Goal: Information Seeking & Learning: Learn about a topic

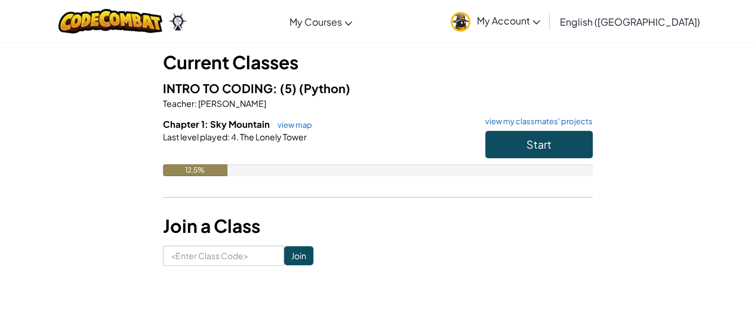
scroll to position [60, 0]
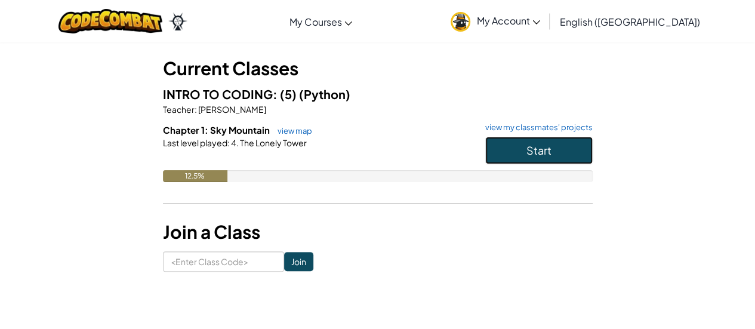
click at [526, 159] on button "Start" at bounding box center [538, 150] width 107 height 27
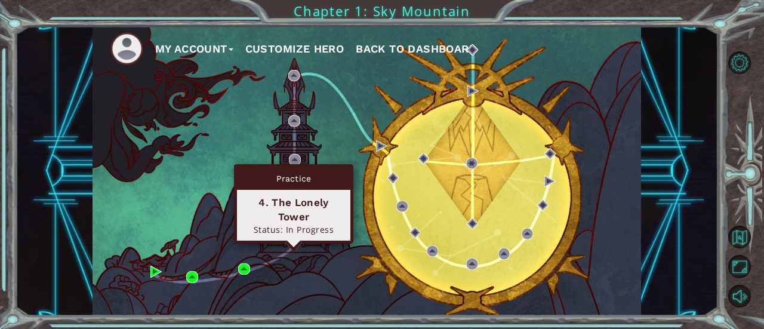
click at [289, 240] on img at bounding box center [293, 239] width 11 height 11
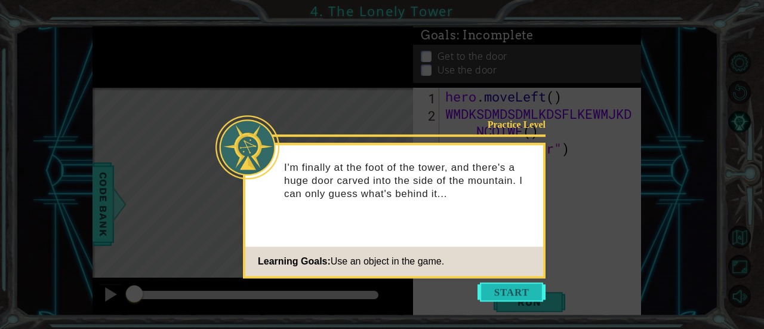
click at [533, 289] on button "Start" at bounding box center [511, 291] width 68 height 19
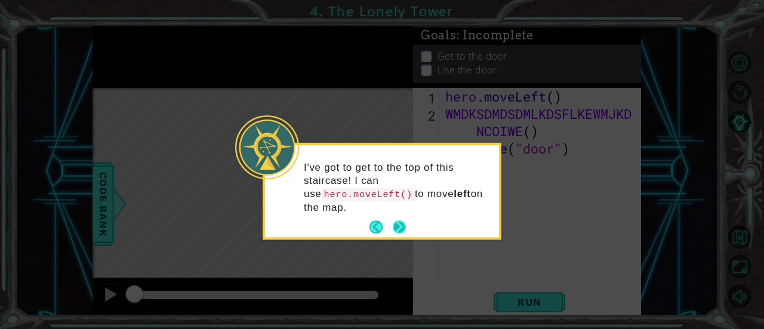
click at [394, 220] on button "Next" at bounding box center [400, 227] width 14 height 14
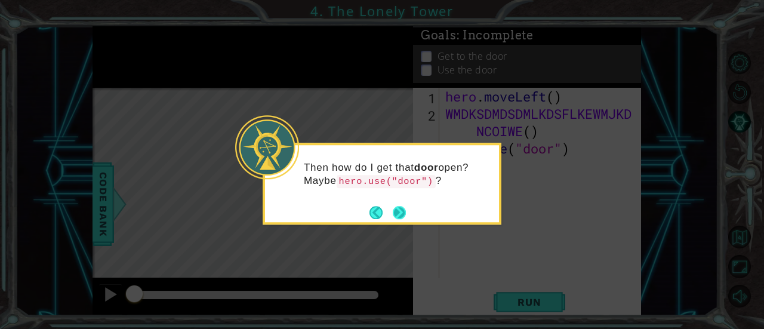
click at [402, 211] on button "Next" at bounding box center [400, 213] width 14 height 14
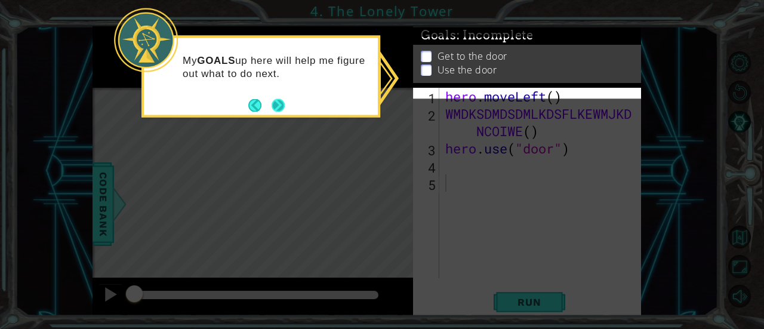
click at [281, 102] on button "Next" at bounding box center [277, 104] width 13 height 13
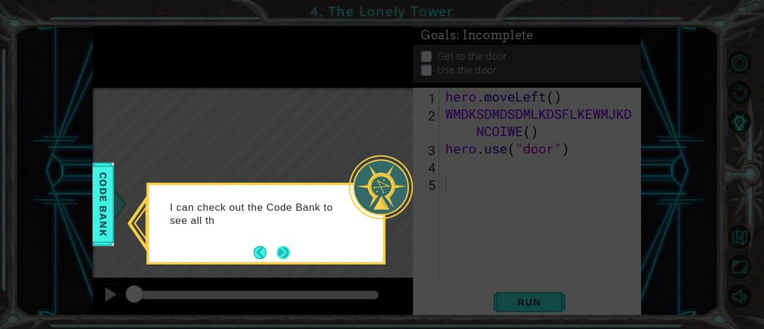
click at [279, 254] on button "Next" at bounding box center [283, 252] width 14 height 14
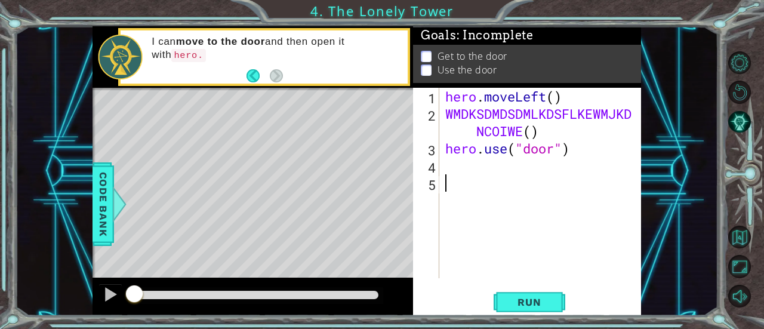
click at [527, 131] on div "hero . moveLeft ( ) WMDKSDMDSDMLKDSFLKEWMJKD NCOIWE ( ) hero . use ( "door" )" at bounding box center [544, 200] width 202 height 225
click at [531, 136] on div "hero . moveLeft ( ) WMDKSDMDSDMLKDSFLKEWMJKD NCOIWE ( ) hero . use ( "door" )" at bounding box center [544, 200] width 202 height 225
click at [442, 147] on div "WMDKSDMDSDMLKDSFLKEWMJKDNCOIWE("move") 1 2 3 4 5 hero . moveLeft ( ) WMDKSDMDSD…" at bounding box center [525, 183] width 225 height 190
click at [443, 147] on div "hero . moveLeft ( ) WMDKSDMDSDMLKDSFLKEWMJKD NCOIWE ( "move" ) hero . use ( "do…" at bounding box center [544, 200] width 202 height 225
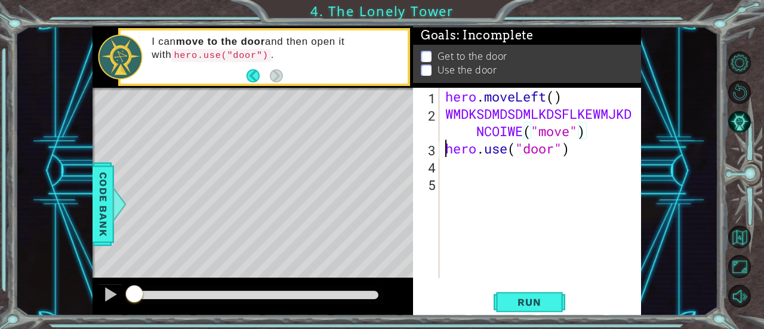
type textarea "hero.use("door")"
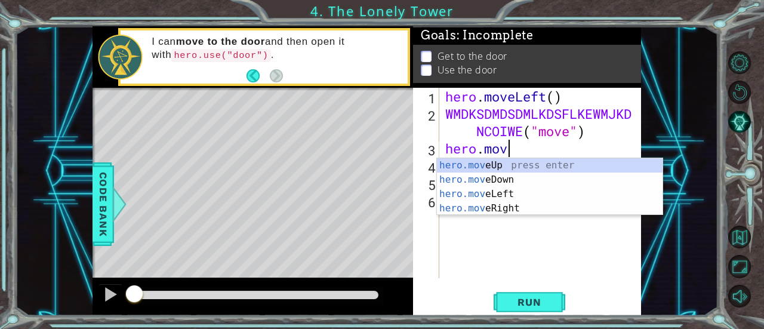
scroll to position [0, 2]
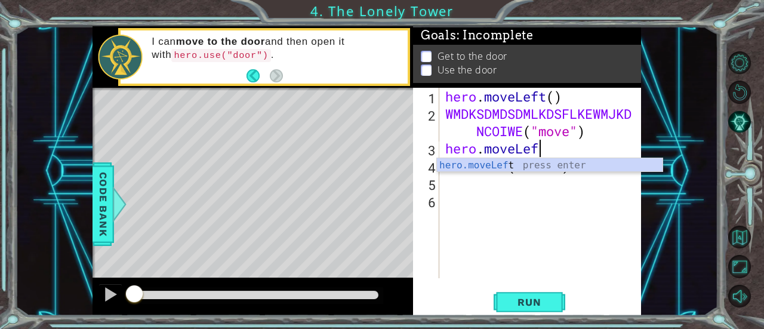
type textarea "hero.moveLeft"
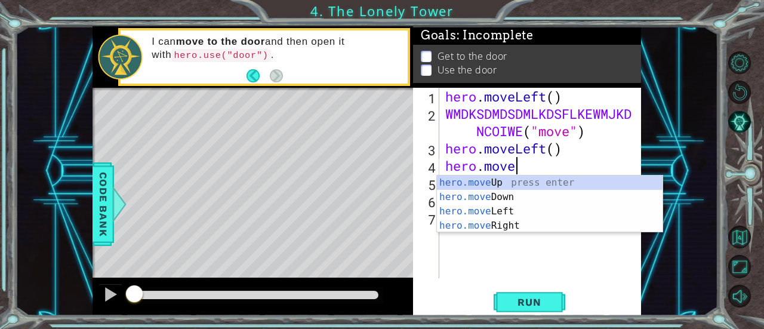
scroll to position [0, 3]
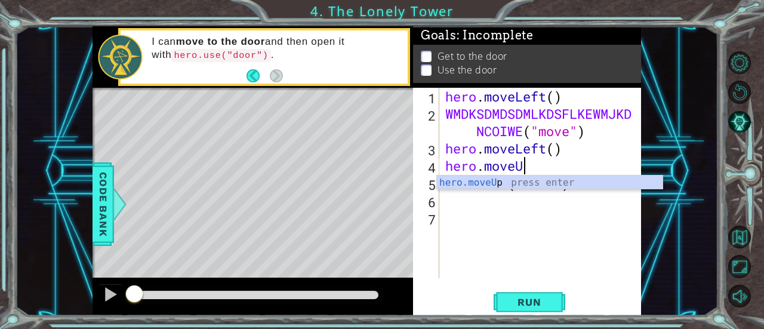
type textarea "hero.moveUp"
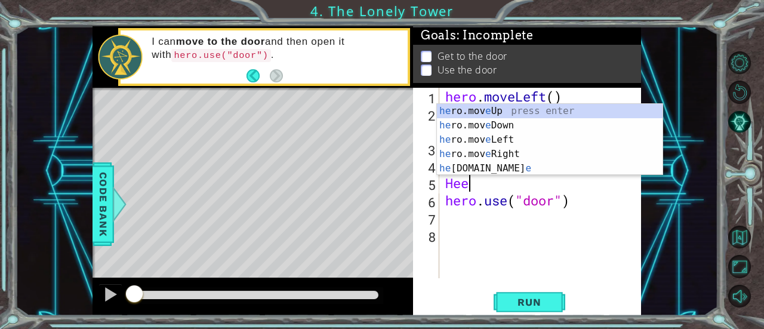
type textarea "Hee"
click at [474, 110] on div "he ro.mov e Up press enter he ro.mov e Down press enter he ro.mov e Left press …" at bounding box center [550, 154] width 226 height 100
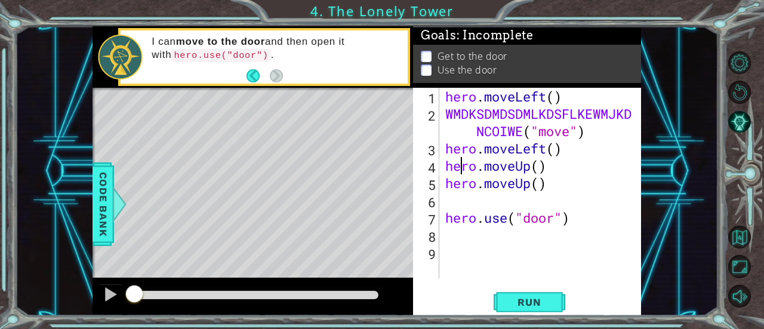
click at [460, 170] on div "hero . moveLeft ( ) WMDKSDMDSDMLKDSFLKEWMJKD NCOIWE ( "move" ) hero . moveLeft …" at bounding box center [544, 200] width 202 height 225
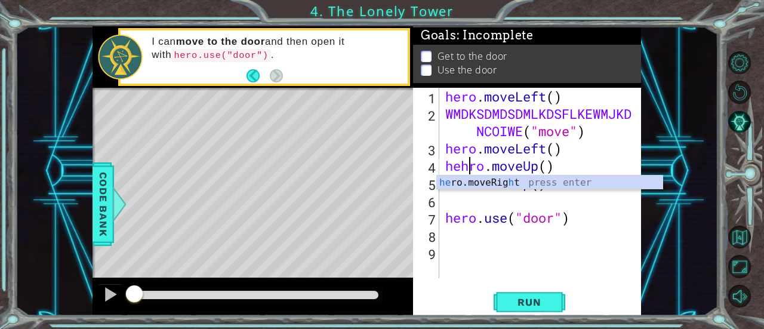
scroll to position [0, 1]
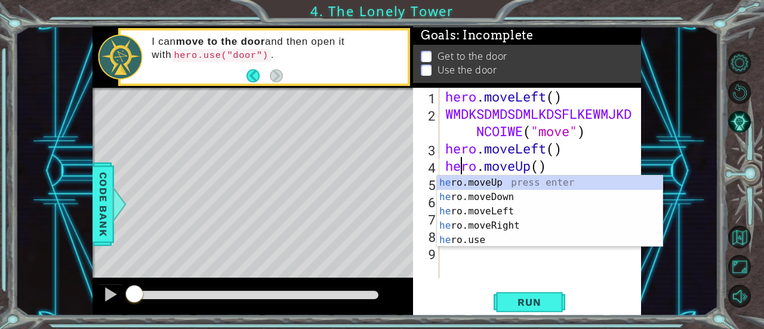
click at [601, 158] on div "hero . moveLeft ( ) WMDKSDMDSDMLKDSFLKEWMJKD NCOIWE ( "move" ) hero . moveLeft …" at bounding box center [544, 200] width 202 height 225
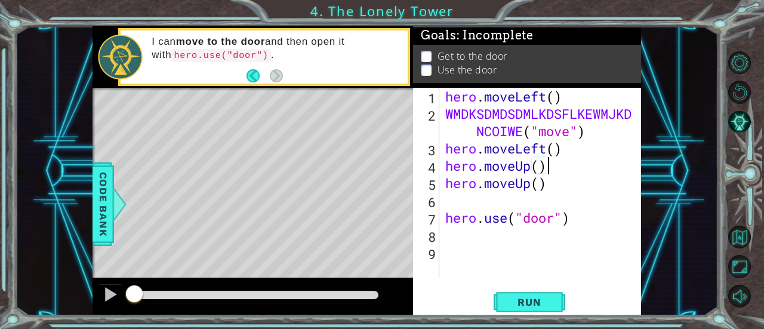
click at [435, 224] on div "7" at bounding box center [427, 219] width 24 height 17
type textarea "hero.use("door")"
click at [468, 199] on div "hero . moveLeft ( ) WMDKSDMDSDMLKDSFLKEWMJKD NCOIWE ( "move" ) hero . moveLeft …" at bounding box center [544, 200] width 202 height 225
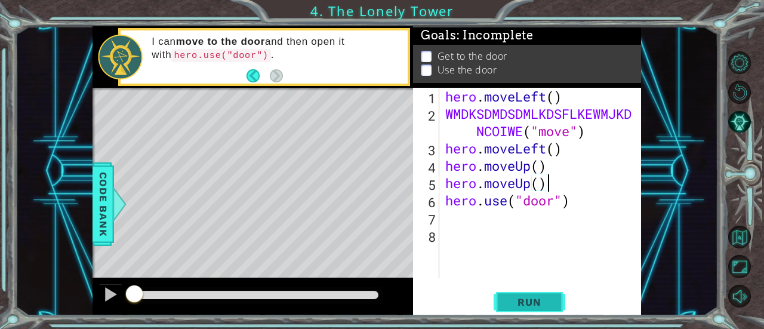
click at [528, 299] on span "Run" at bounding box center [528, 302] width 47 height 12
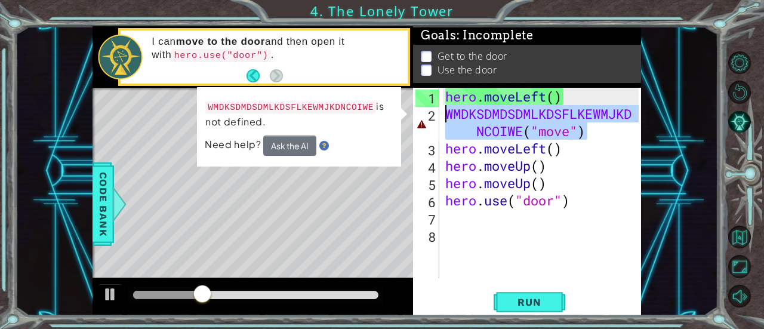
drag, startPoint x: 607, startPoint y: 135, endPoint x: 441, endPoint y: 116, distance: 166.9
click at [441, 116] on div "hero.moveUp() 1 2 3 4 5 6 7 8 hero . moveLeft ( ) WMDKSDMDSDMLKDSFLKEWMJKD NCOI…" at bounding box center [525, 183] width 225 height 190
type textarea "WMDKSDMDSDMLKDSFLKEWMJKDNCOIWE("move")"
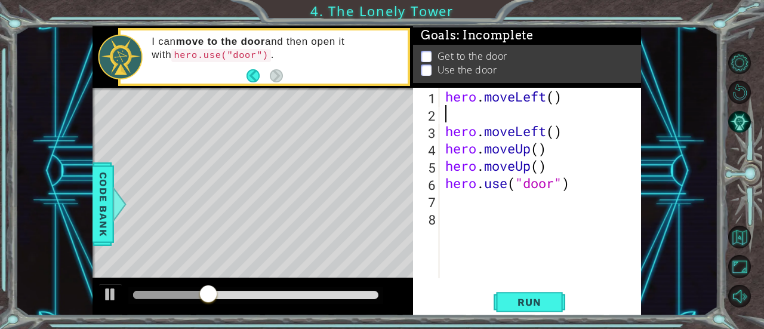
type textarea "hero.moveLeft()"
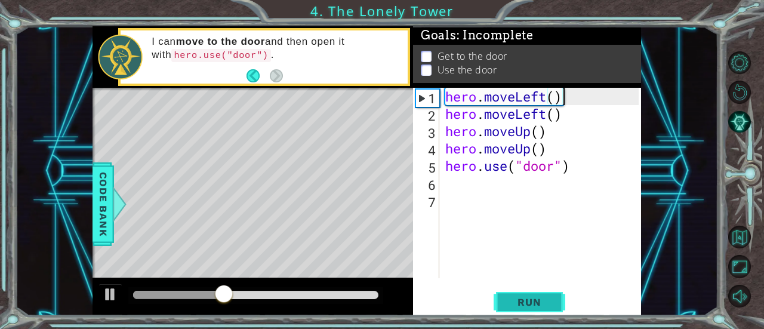
click at [520, 305] on span "Run" at bounding box center [528, 302] width 47 height 12
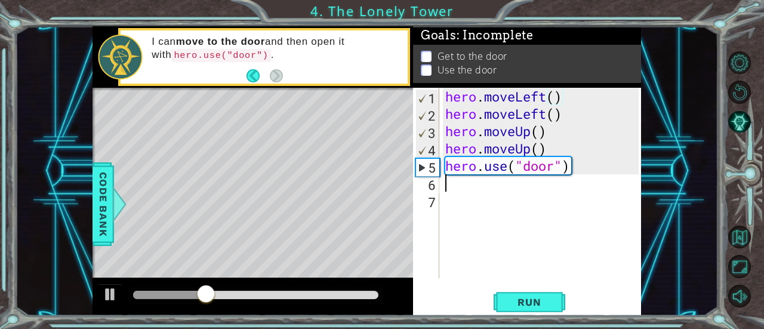
click at [486, 183] on div "hero . moveLeft ( ) hero . moveLeft ( ) hero . moveUp ( ) hero . moveUp ( ) her…" at bounding box center [544, 200] width 202 height 225
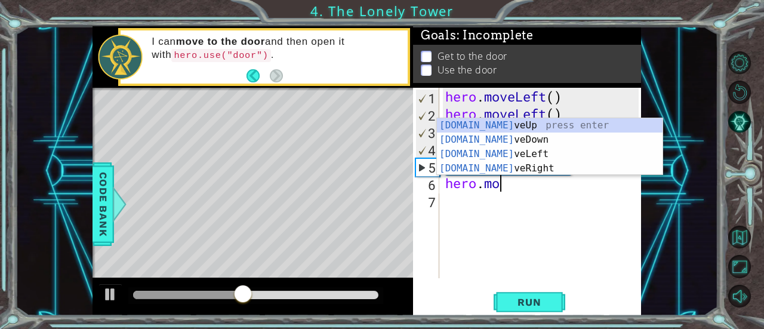
scroll to position [0, 2]
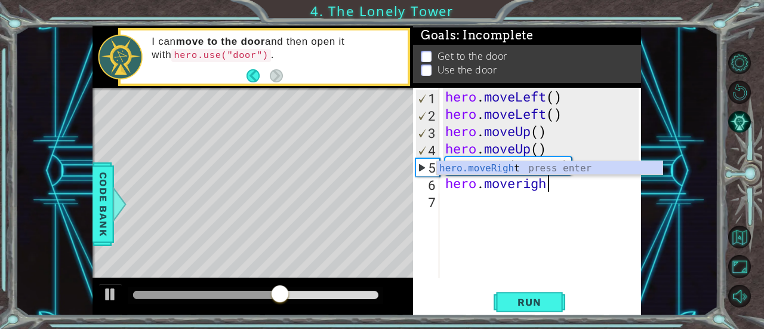
type textarea "hero.moveright"
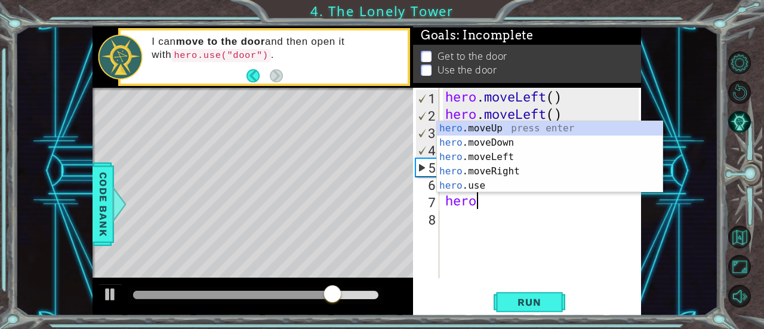
scroll to position [0, 1]
type textarea "hero.r"
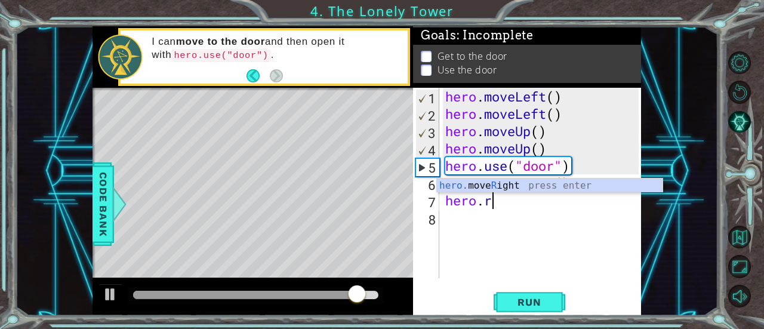
click at [486, 183] on div "hero. move R ight press enter" at bounding box center [550, 199] width 226 height 43
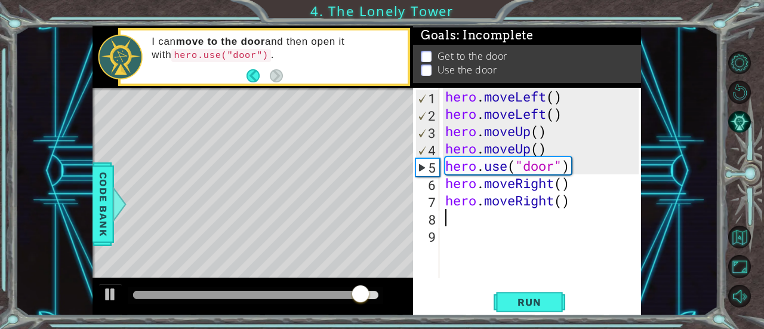
scroll to position [0, 0]
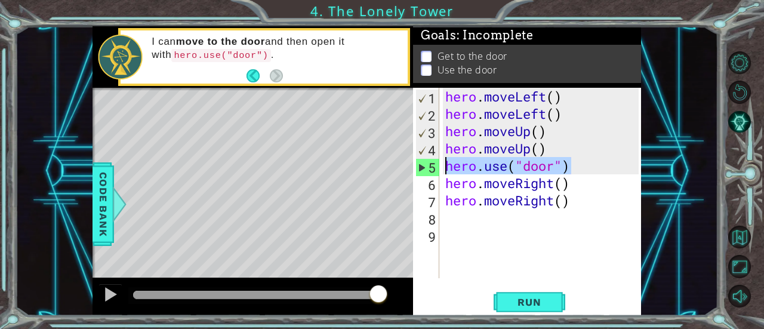
drag, startPoint x: 572, startPoint y: 159, endPoint x: 447, endPoint y: 165, distance: 124.8
click at [447, 165] on div "hero . moveLeft ( ) hero . moveLeft ( ) hero . moveUp ( ) hero . moveUp ( ) her…" at bounding box center [544, 200] width 202 height 225
type textarea "hero.use("door")"
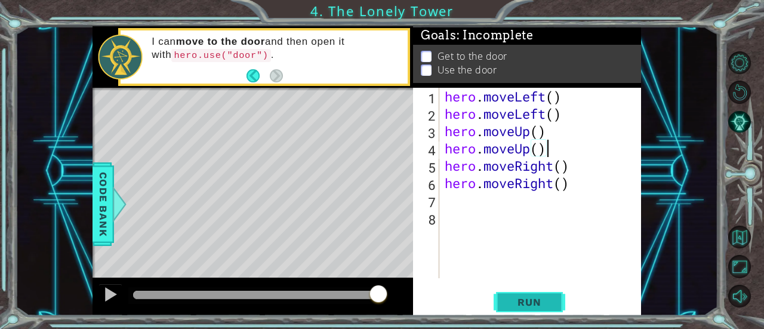
type textarea "hero.moveUp()"
click at [530, 299] on span "Run" at bounding box center [528, 302] width 47 height 12
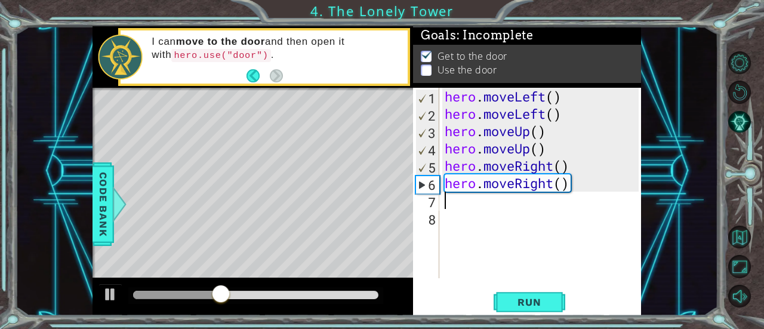
click at [478, 203] on div "hero . moveLeft ( ) hero . moveLeft ( ) hero . moveUp ( ) hero . moveUp ( ) her…" at bounding box center [543, 200] width 202 height 225
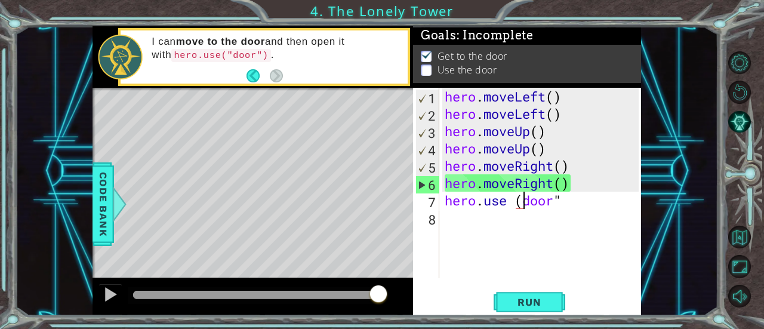
scroll to position [0, 4]
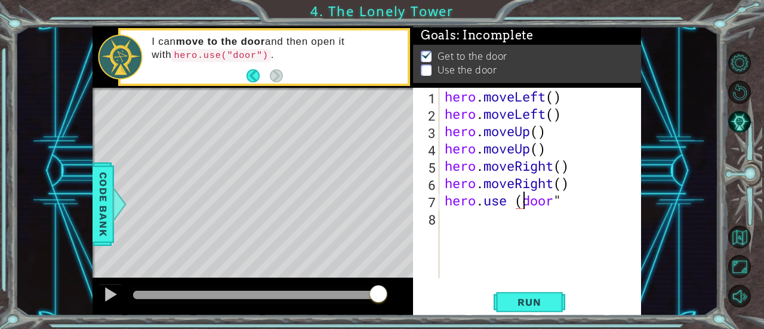
type textarea "hero.use ("door""
type textarea "hero.use ("door")"
click at [523, 308] on button "Run" at bounding box center [529, 302] width 72 height 23
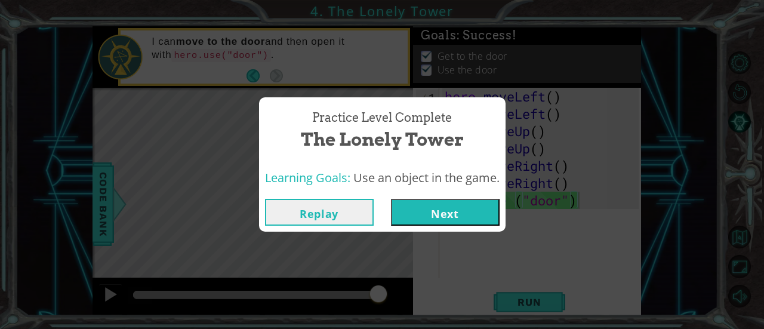
click at [464, 209] on button "Next" at bounding box center [445, 212] width 109 height 27
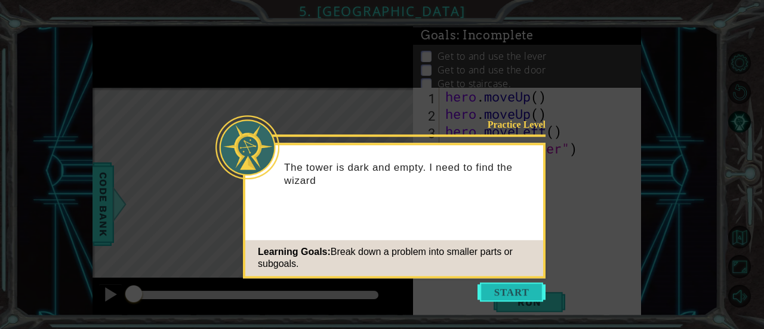
click at [524, 292] on button "Start" at bounding box center [511, 291] width 68 height 19
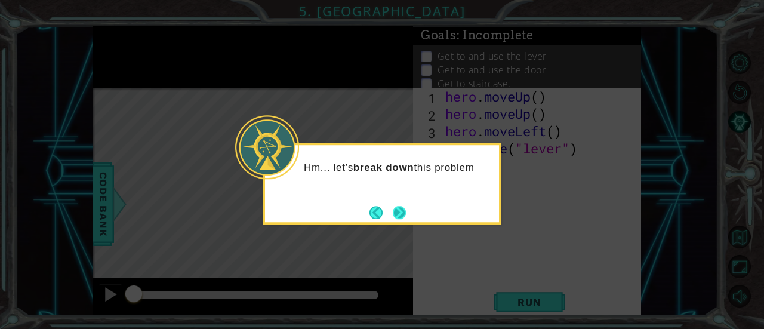
click at [406, 209] on button "Next" at bounding box center [399, 212] width 19 height 19
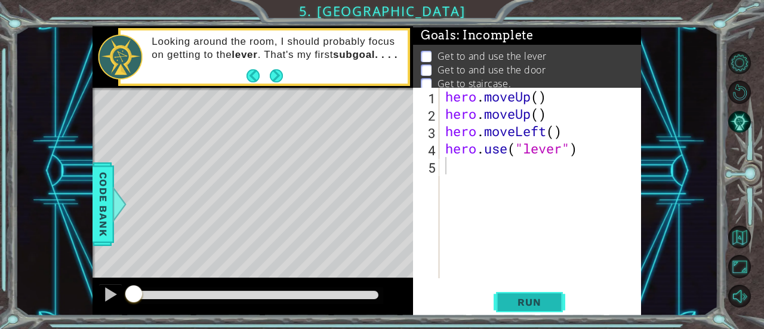
click at [540, 306] on span "Run" at bounding box center [528, 302] width 47 height 12
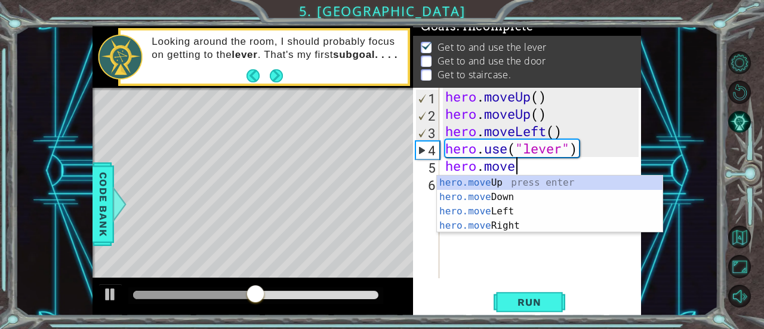
scroll to position [0, 3]
type textarea "hero.moveup"
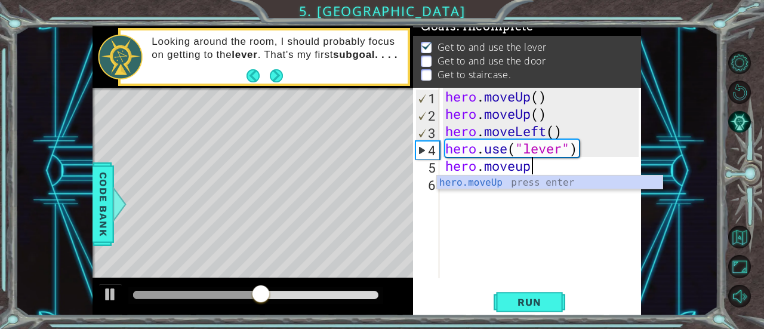
scroll to position [0, 0]
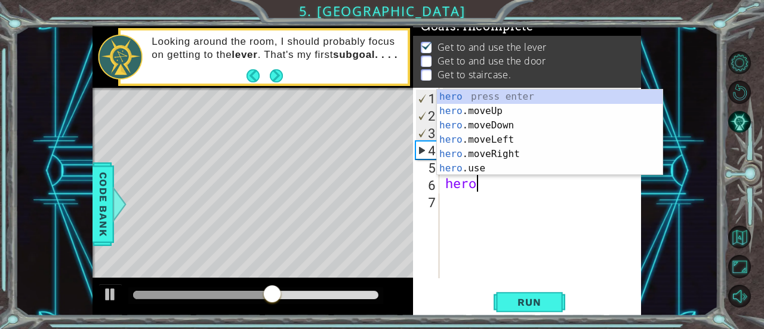
type textarea "hero."
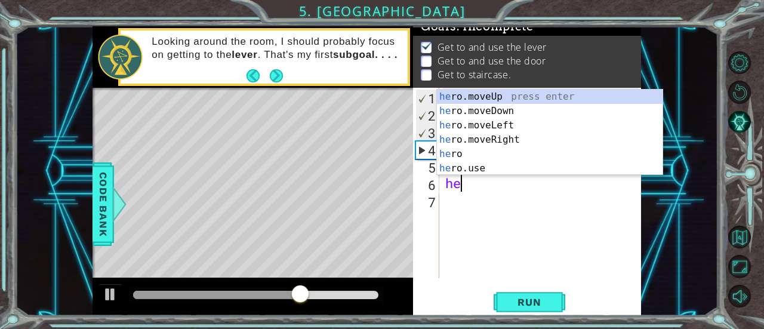
type textarea "h"
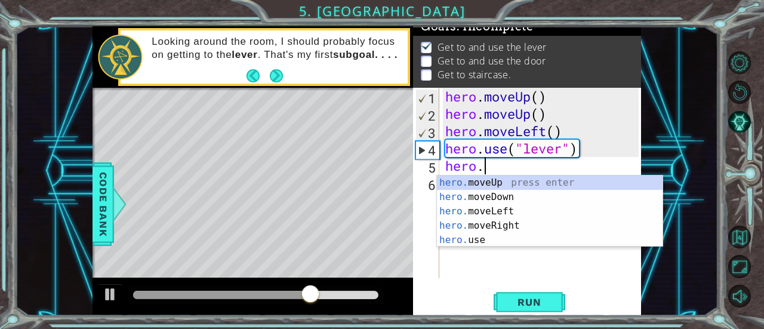
type textarea "hero"
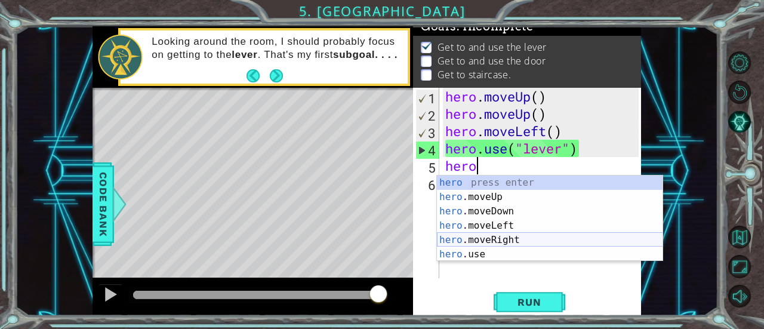
click at [512, 240] on div "hero press enter hero .moveUp press enter hero .moveDown press enter hero .move…" at bounding box center [550, 232] width 226 height 115
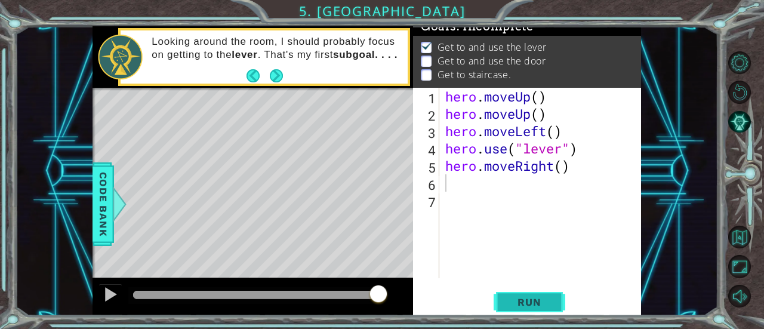
click at [532, 307] on span "Run" at bounding box center [528, 302] width 47 height 12
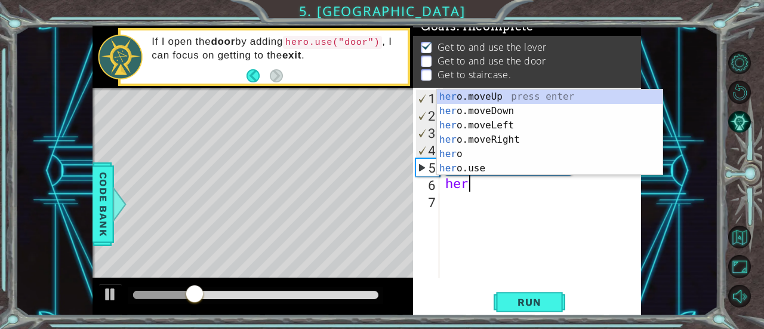
type textarea "hero"
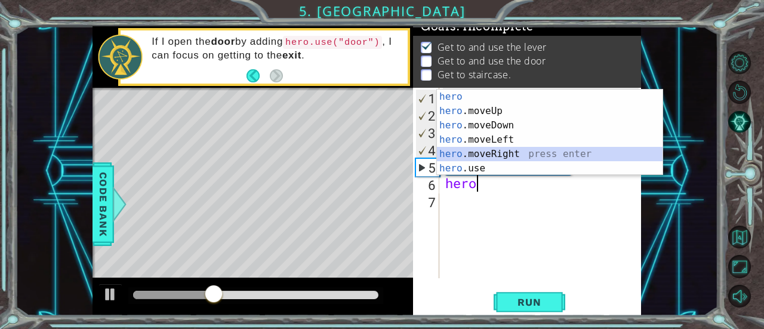
click at [540, 152] on div "hero press enter hero .moveUp press enter hero .moveDown press enter hero .move…" at bounding box center [550, 146] width 226 height 115
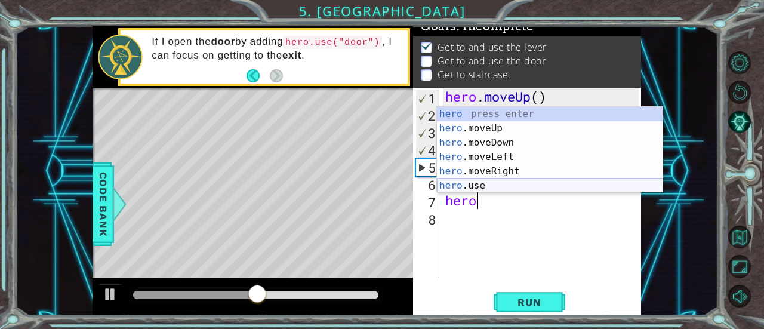
click at [531, 190] on div "hero press enter hero .moveUp press enter hero .moveDown press enter hero .move…" at bounding box center [550, 164] width 226 height 115
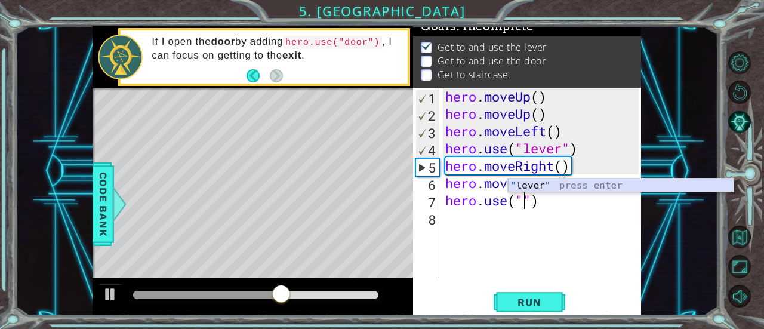
click at [562, 178] on div "" lever" press enter" at bounding box center [621, 199] width 226 height 43
type textarea "hero.use("lever")"
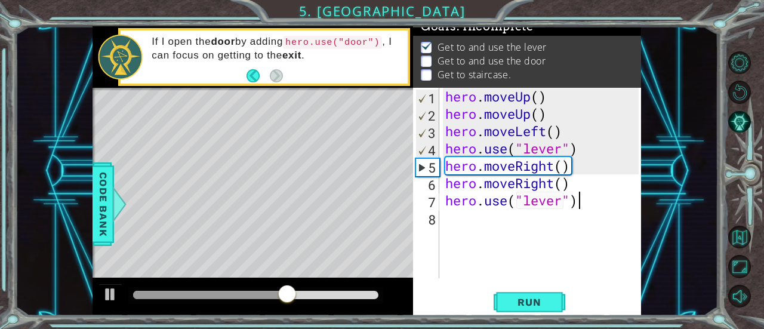
click at [591, 196] on div "hero . moveUp ( ) hero . moveUp ( ) hero . moveLeft ( ) hero . use ( "lever" ) …" at bounding box center [544, 200] width 202 height 225
click at [559, 200] on div "hero . moveUp ( ) hero . moveUp ( ) hero . moveLeft ( ) hero . use ( "lever" ) …" at bounding box center [544, 200] width 202 height 225
type textarea "hero.use("door")"
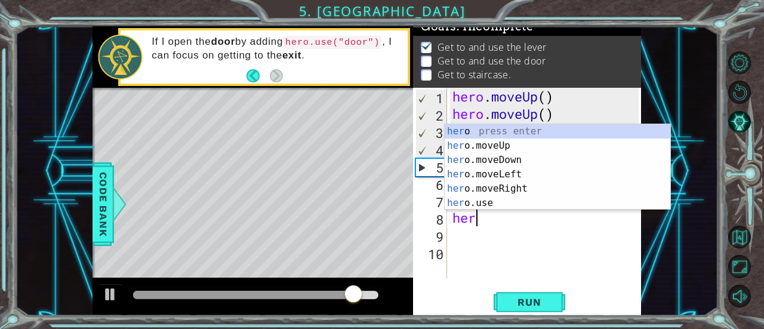
type textarea "hero"
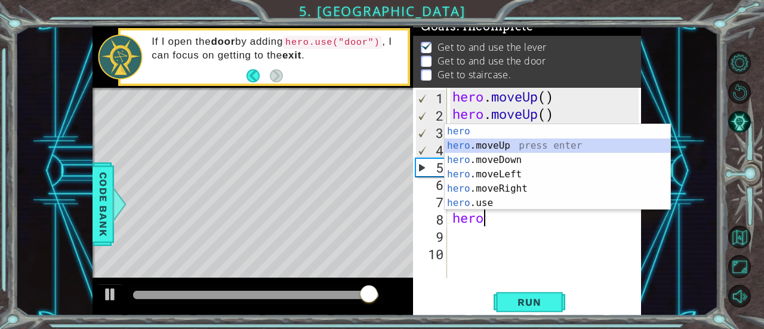
click at [531, 147] on div "hero press enter hero .moveUp press enter hero .moveDown press enter hero .move…" at bounding box center [557, 181] width 226 height 115
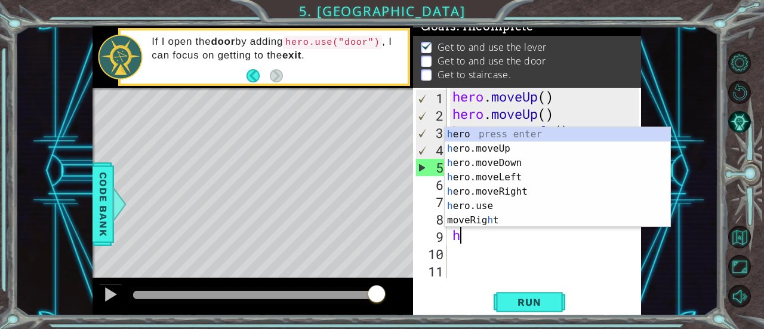
type textarea "hero"
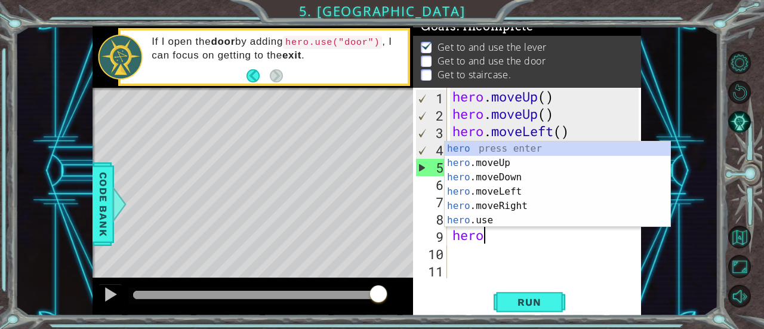
scroll to position [0, 1]
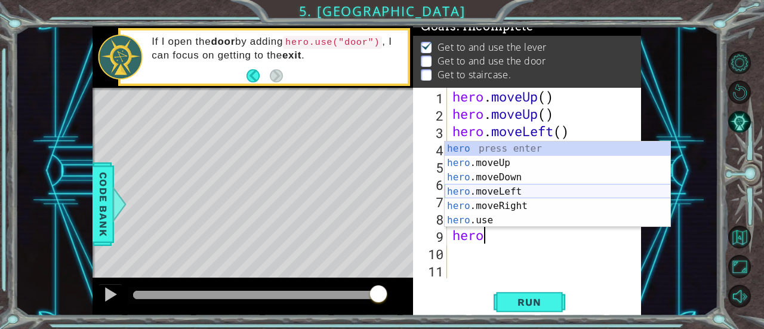
click at [509, 193] on div "hero press enter hero .moveUp press enter hero .moveDown press enter hero .move…" at bounding box center [557, 198] width 226 height 115
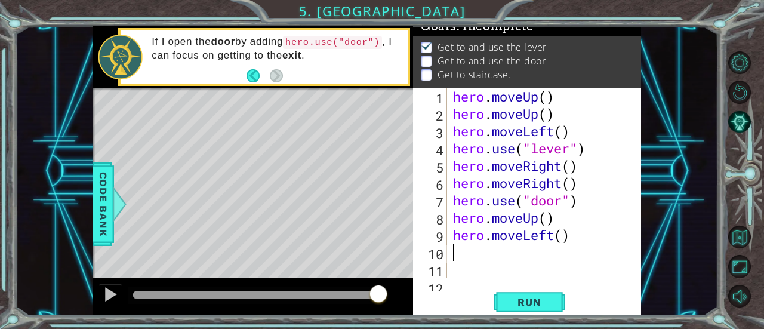
scroll to position [0, 0]
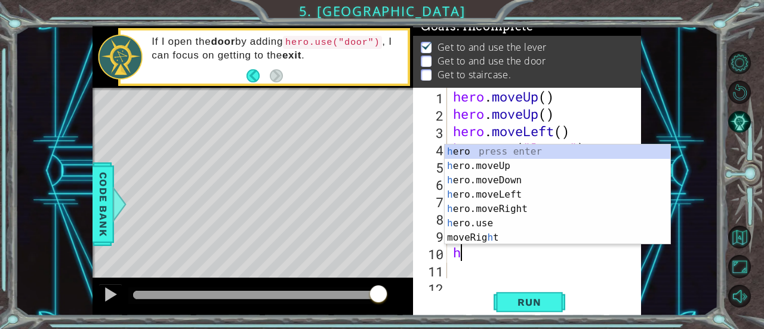
type textarea "her"
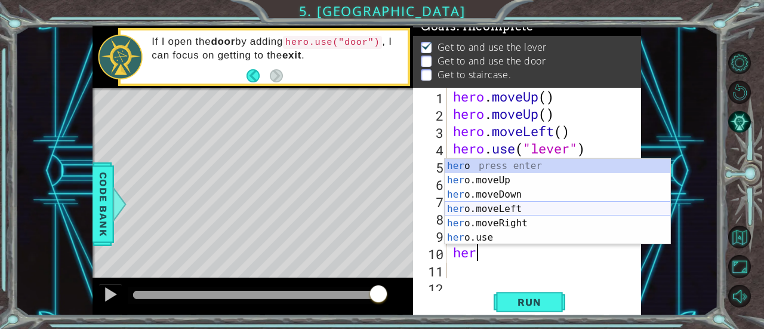
click at [536, 209] on div "her o press enter her o.moveUp press enter her o.moveDown press enter her o.mov…" at bounding box center [557, 216] width 226 height 115
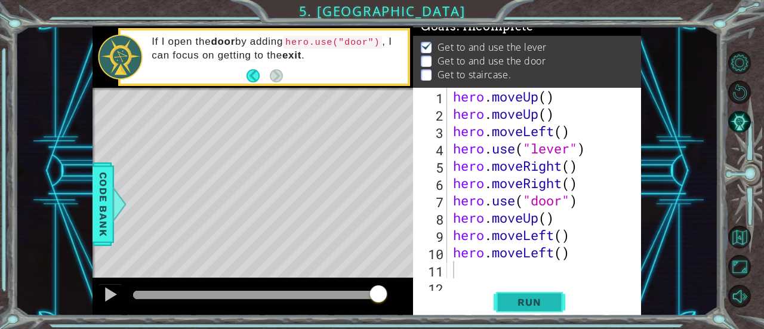
click at [518, 299] on span "Run" at bounding box center [528, 302] width 47 height 12
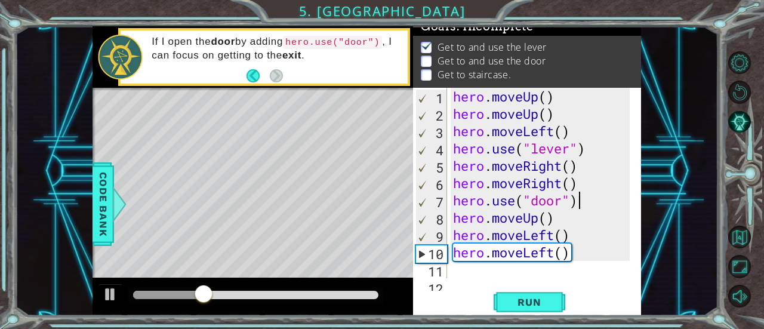
click at [588, 195] on div "hero . moveUp ( ) hero . moveUp ( ) hero . moveLeft ( ) hero . use ( "lever" ) …" at bounding box center [542, 200] width 185 height 225
type textarea "hero.use("door")\"
click at [589, 185] on div "hero . moveUp ( ) hero . moveUp ( ) hero . moveLeft ( ) hero . use ( "lever" ) …" at bounding box center [542, 200] width 185 height 225
type textarea "hero.moveRight()"
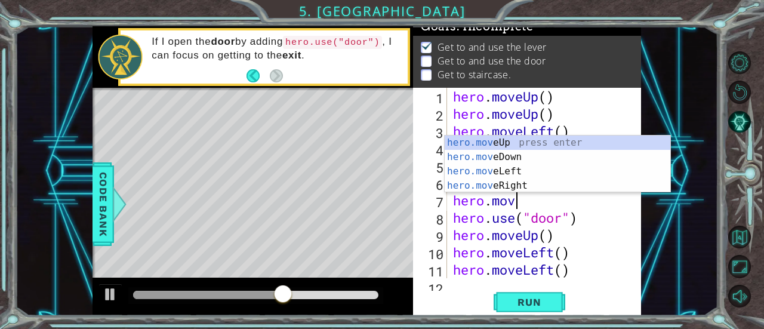
scroll to position [0, 2]
type textarea "hero.move"
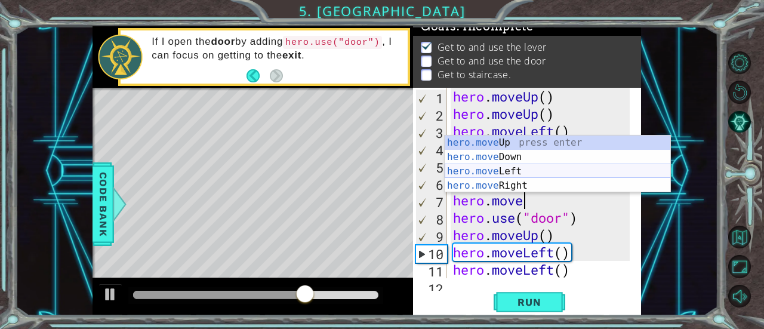
click at [524, 184] on div "hero.move Up press enter hero.move Down press enter hero.move Left press enter …" at bounding box center [557, 178] width 226 height 86
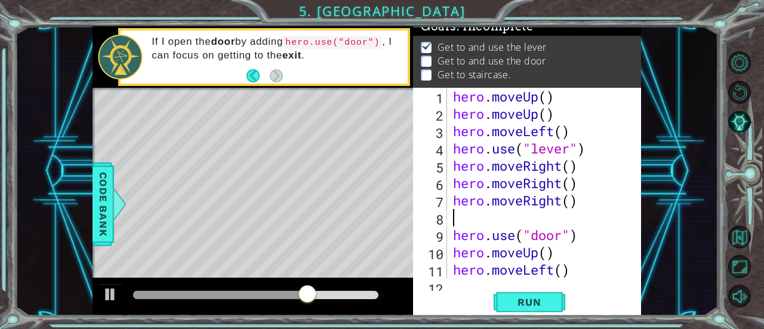
scroll to position [0, 0]
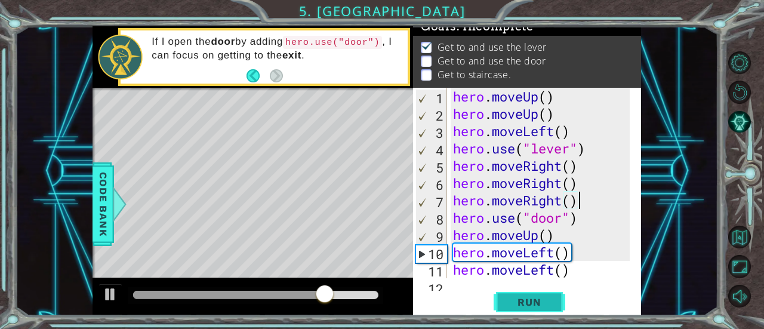
click at [533, 301] on span "Run" at bounding box center [528, 302] width 47 height 12
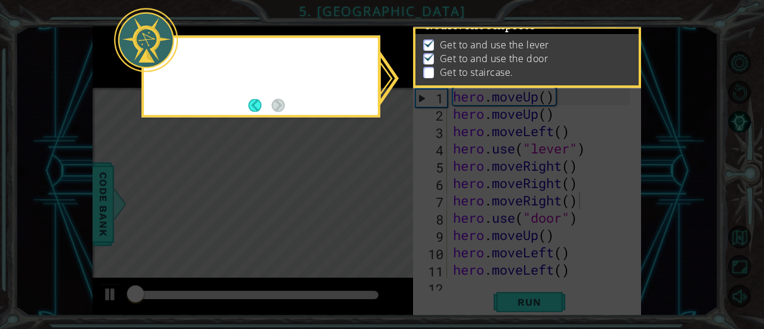
scroll to position [12, 0]
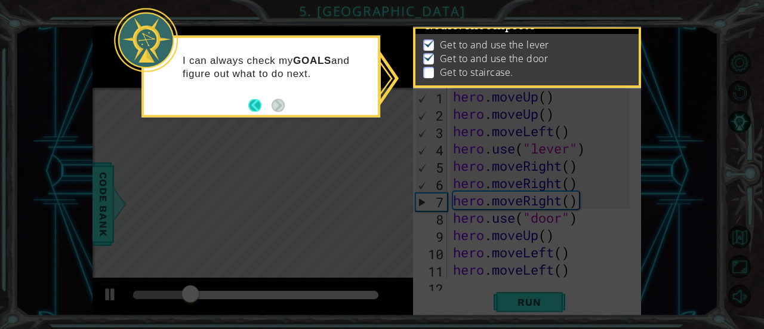
click at [260, 104] on button "Back" at bounding box center [259, 104] width 23 height 13
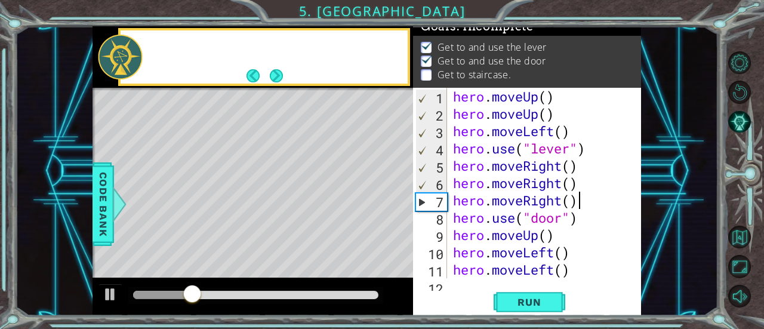
scroll to position [10, 0]
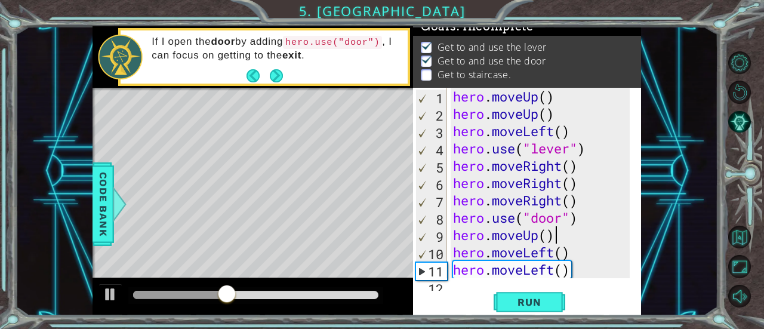
click at [568, 236] on div "hero . moveUp ( ) hero . moveUp ( ) hero . moveLeft ( ) hero . use ( "lever" ) …" at bounding box center [542, 200] width 185 height 225
type textarea "hero.moveUp()"
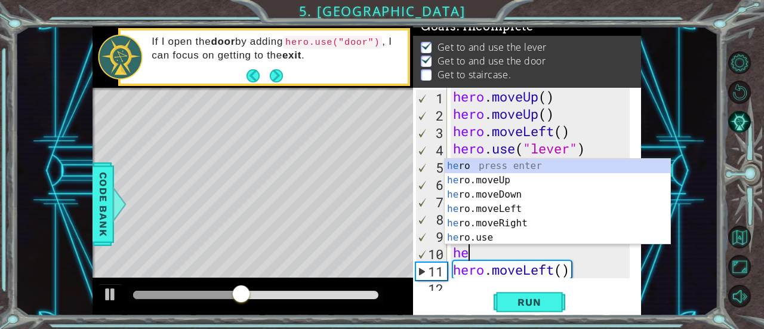
type textarea "hero"
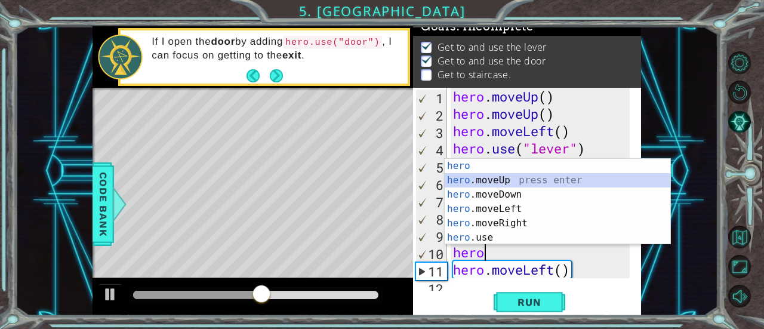
click at [514, 184] on div "hero press enter hero .moveUp press enter hero .moveDown press enter hero .move…" at bounding box center [557, 216] width 226 height 115
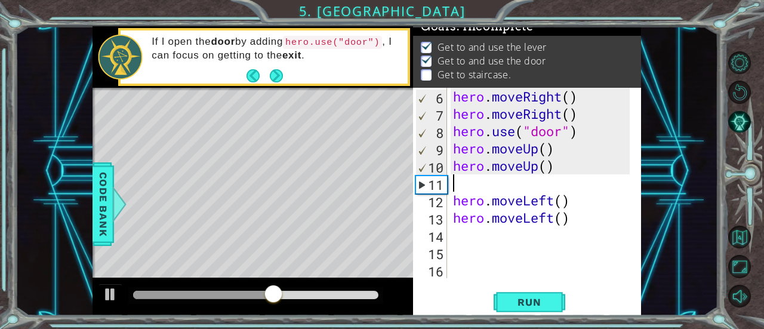
scroll to position [69, 0]
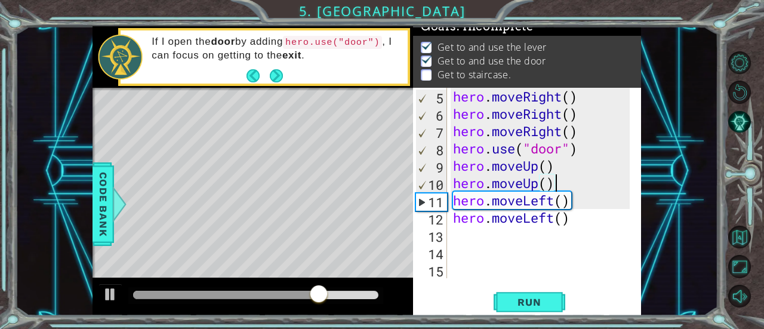
click at [576, 217] on div "hero . moveRight ( ) hero . moveRight ( ) hero . moveRight ( ) hero . use ( "do…" at bounding box center [542, 200] width 185 height 225
type textarea "hero.moveLeft()"
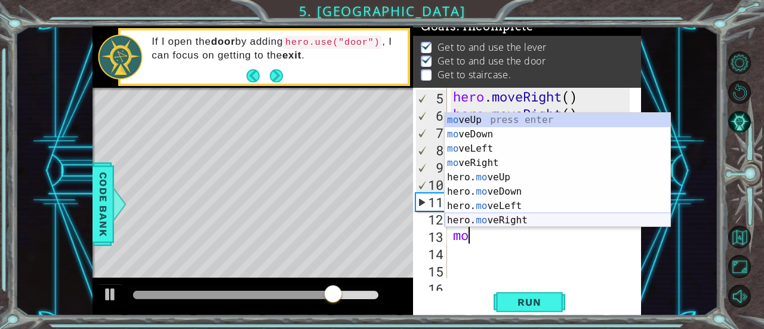
type textarea "m"
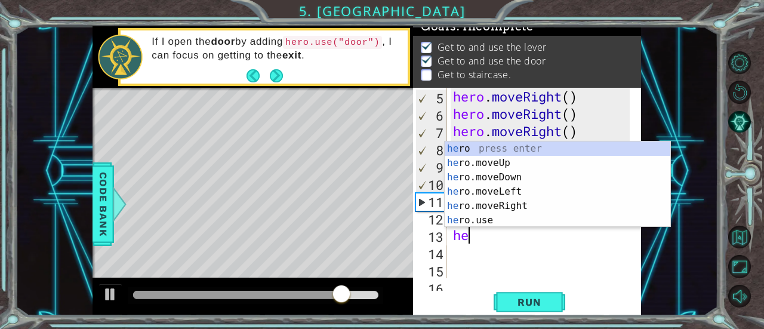
type textarea "hero"
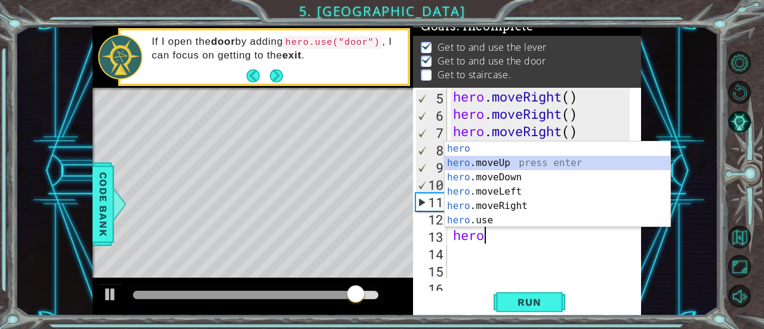
click at [508, 162] on div "hero press enter hero .moveUp press enter hero .moveDown press enter hero .move…" at bounding box center [557, 198] width 226 height 115
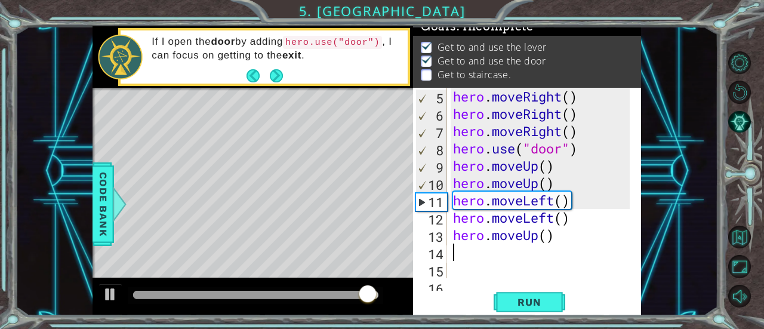
click at [575, 233] on div "hero . moveRight ( ) hero . moveRight ( ) hero . moveRight ( ) hero . use ( "do…" at bounding box center [542, 200] width 185 height 225
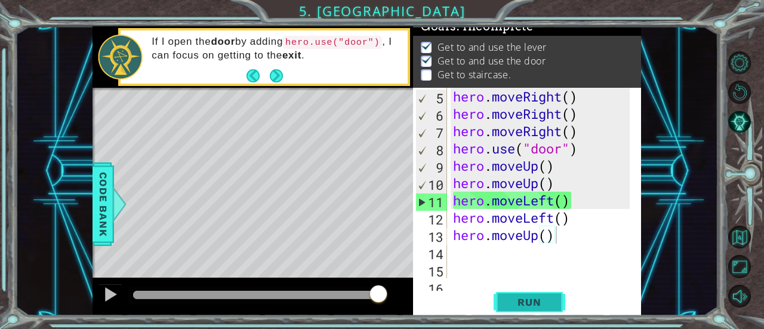
click at [531, 301] on span "Run" at bounding box center [528, 302] width 47 height 12
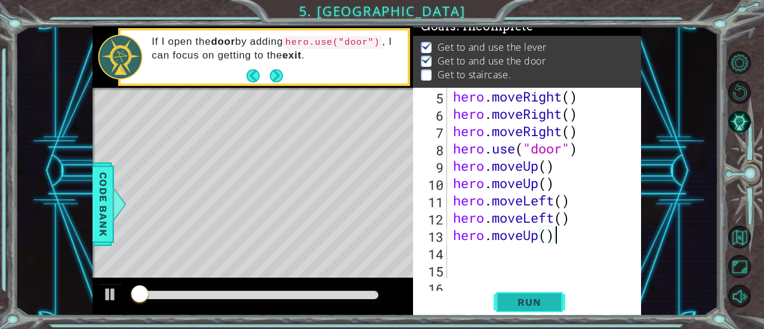
scroll to position [12, 0]
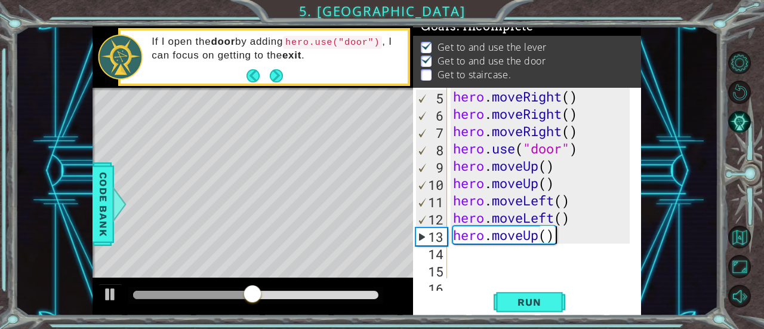
click at [583, 217] on div "hero . moveRight ( ) hero . moveRight ( ) hero . moveRight ( ) hero . use ( "do…" at bounding box center [542, 200] width 185 height 225
type textarea "hero.moveLeft()"
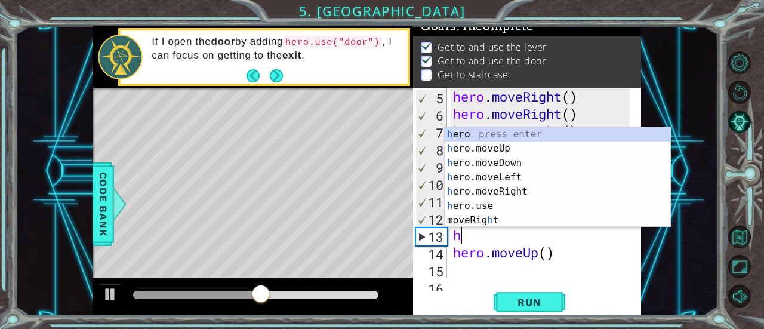
type textarea "hero"
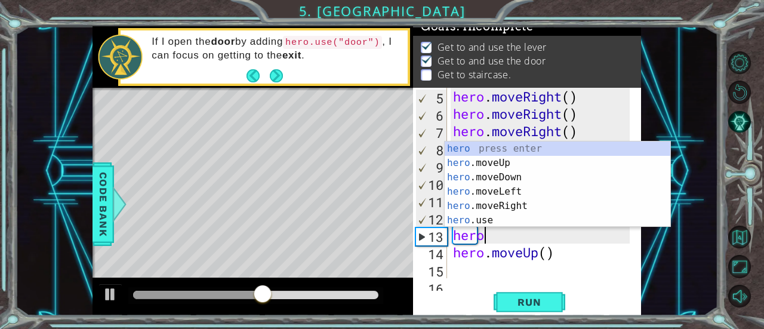
scroll to position [0, 1]
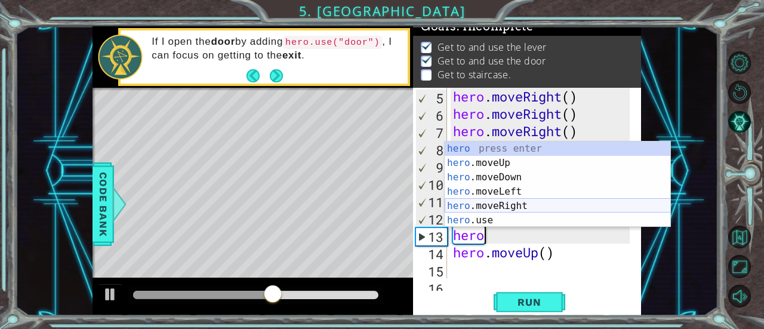
click at [506, 203] on div "hero press enter hero .moveUp press enter hero .moveDown press enter hero .move…" at bounding box center [557, 198] width 226 height 115
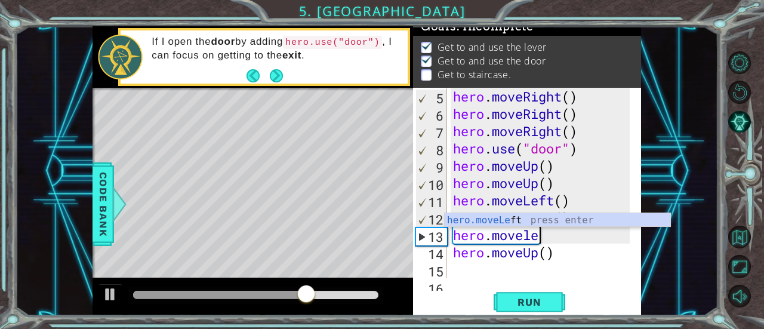
type textarea "hero.moveleft"
click at [535, 220] on div "hero.moveLeft press enter" at bounding box center [557, 234] width 226 height 43
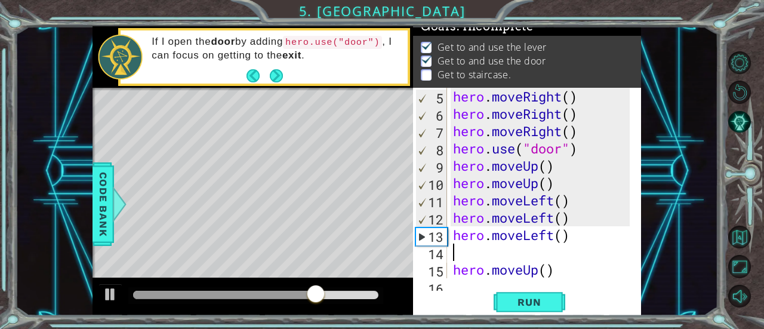
scroll to position [0, 0]
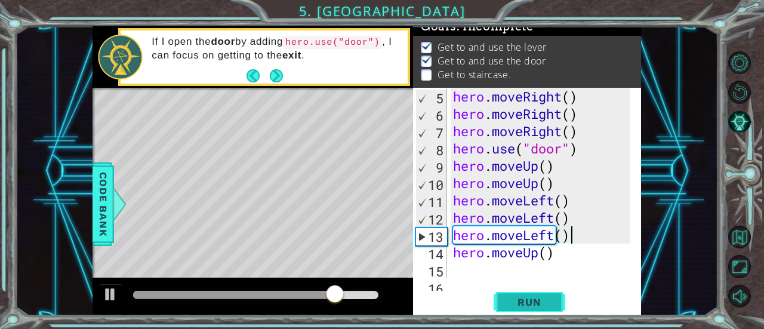
type textarea "hero.moveLeft()"
click at [543, 299] on span "Run" at bounding box center [528, 302] width 47 height 12
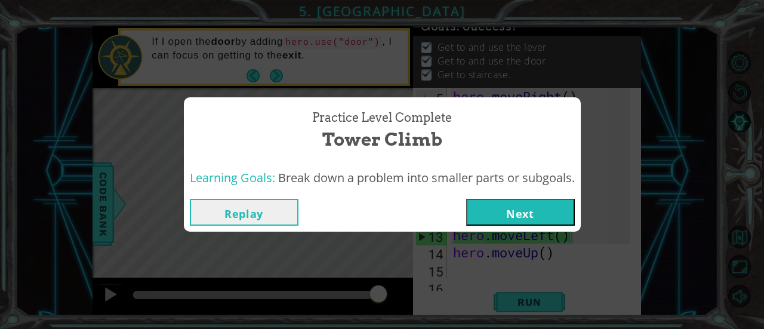
click at [500, 207] on button "Next" at bounding box center [520, 212] width 109 height 27
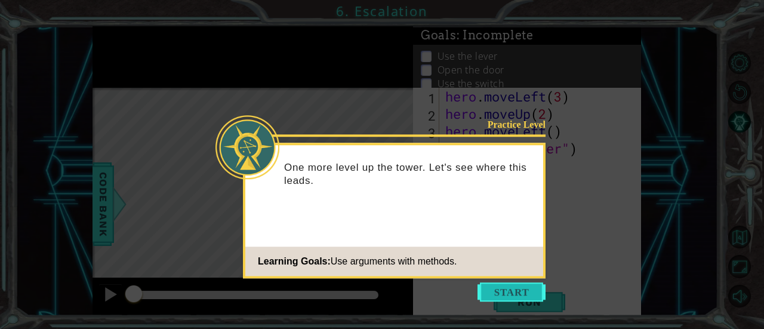
click at [499, 294] on button "Start" at bounding box center [511, 291] width 68 height 19
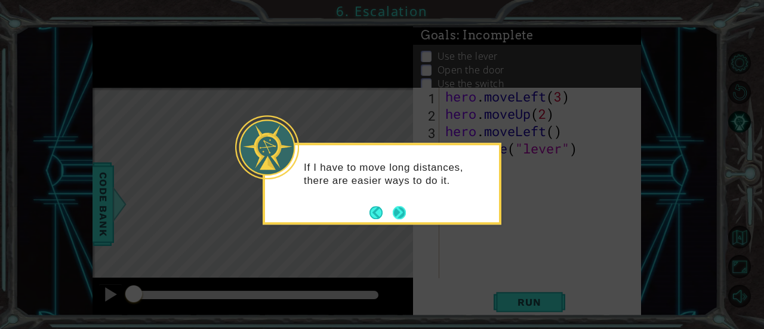
click at [403, 212] on button "Next" at bounding box center [399, 212] width 17 height 17
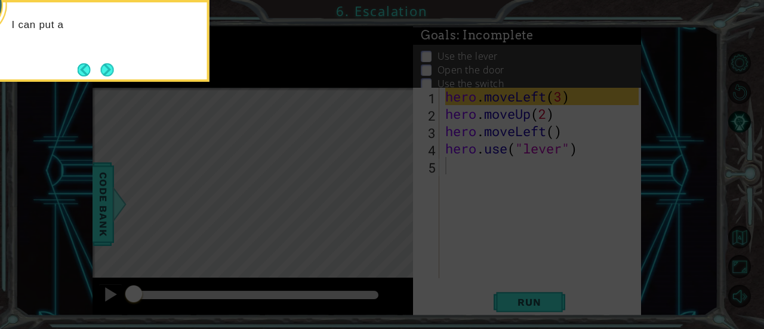
click at [412, 202] on icon at bounding box center [382, 49] width 764 height 559
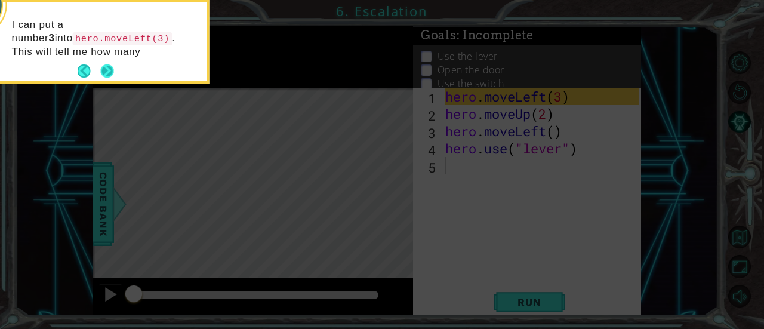
click at [110, 67] on button "Next" at bounding box center [107, 71] width 14 height 14
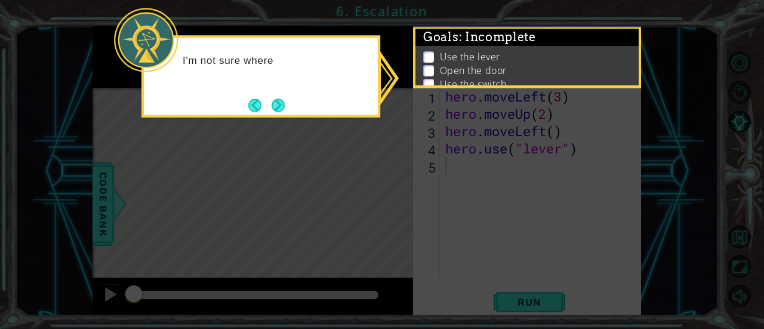
click at [454, 73] on p "Open the door" at bounding box center [473, 70] width 67 height 13
click at [418, 130] on icon at bounding box center [382, 164] width 764 height 329
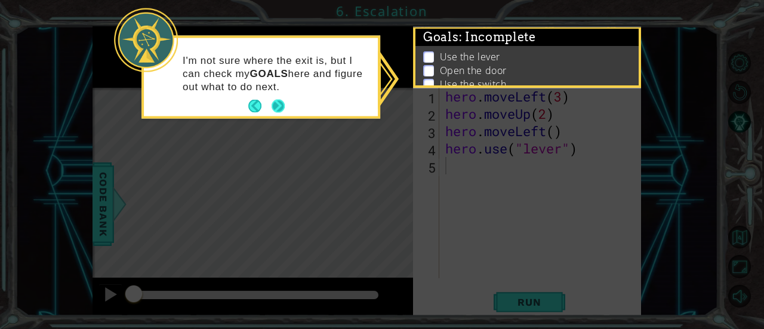
click at [279, 103] on button "Next" at bounding box center [277, 106] width 13 height 13
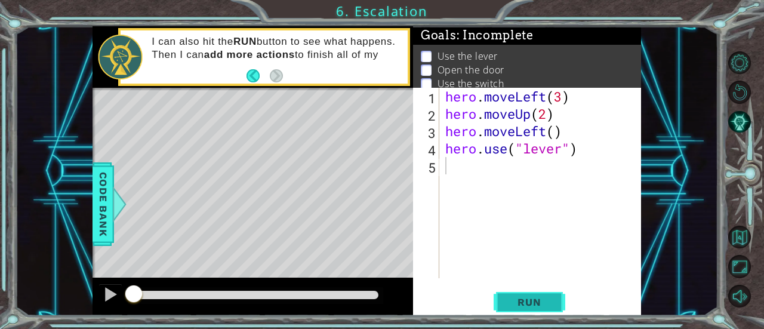
click at [546, 301] on span "Run" at bounding box center [528, 302] width 47 height 12
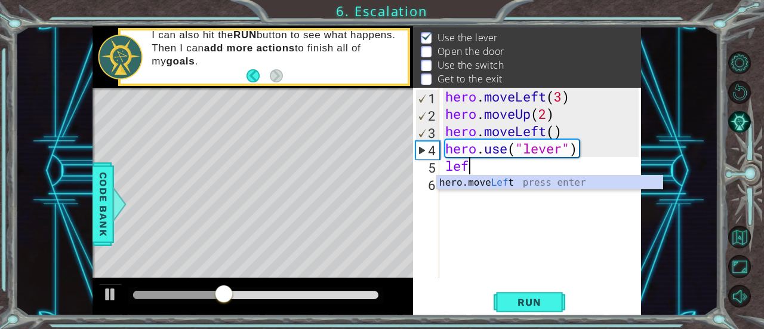
scroll to position [0, 1]
click at [546, 183] on div "hero.move Left press enter" at bounding box center [550, 196] width 226 height 43
type textarea "hero.moveLeft(1)"
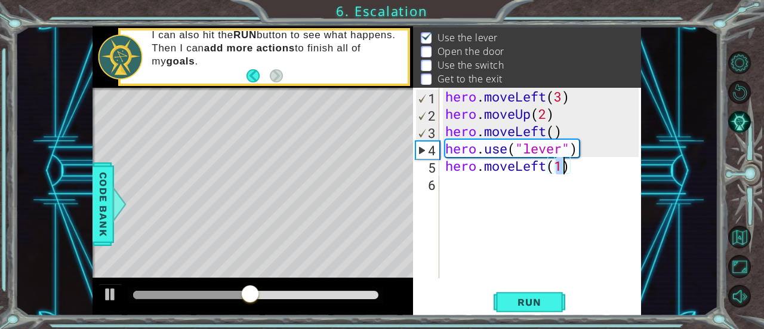
click at [585, 176] on div "hero . moveLeft ( 3 ) hero . moveUp ( 2 ) hero . moveLeft ( ) hero . use ( "lev…" at bounding box center [544, 200] width 202 height 225
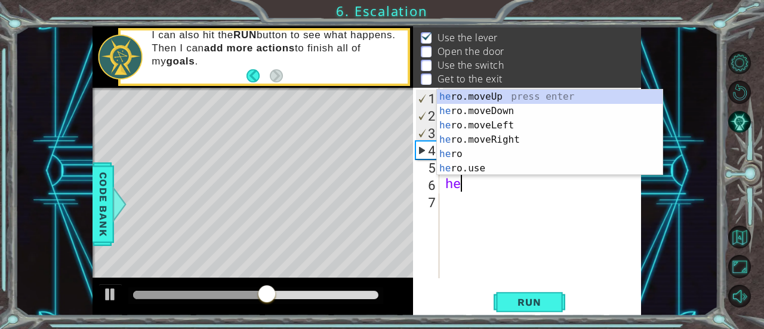
scroll to position [0, 0]
click at [558, 167] on div "her o.moveUp press enter her o.moveDown press enter her o.moveLeft press enter …" at bounding box center [550, 146] width 226 height 115
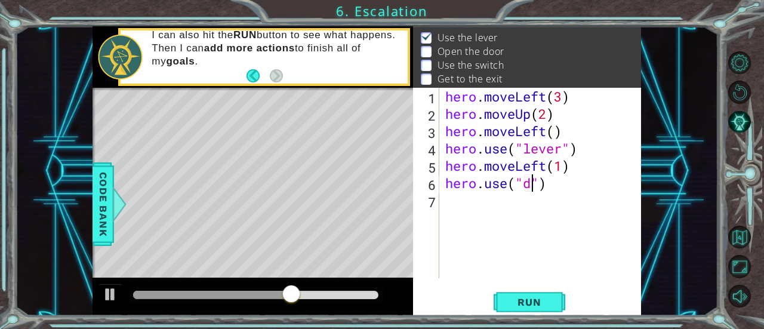
type textarea "hero.use("door")"
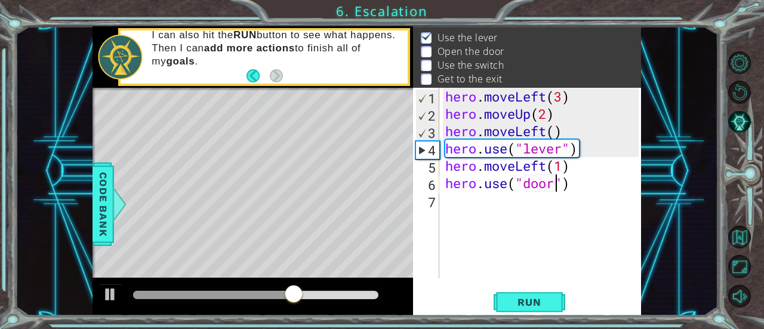
scroll to position [0, 5]
click at [574, 188] on div "hero . moveLeft ( 3 ) hero . moveUp ( 2 ) hero . moveLeft ( ) hero . use ( "lev…" at bounding box center [544, 200] width 202 height 225
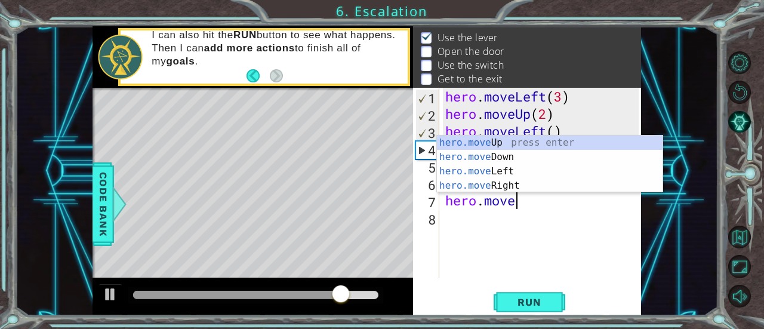
scroll to position [0, 3]
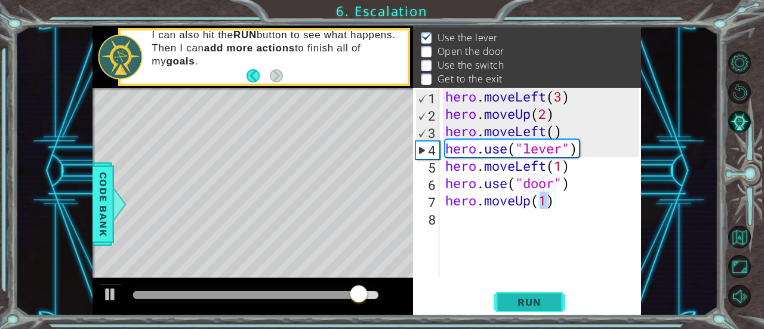
click at [545, 296] on span "Run" at bounding box center [528, 302] width 47 height 12
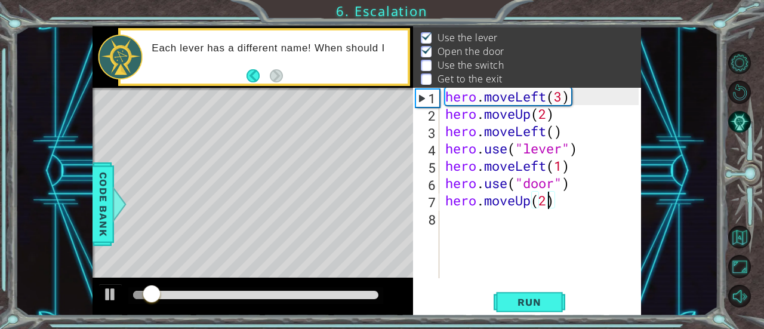
scroll to position [0, 4]
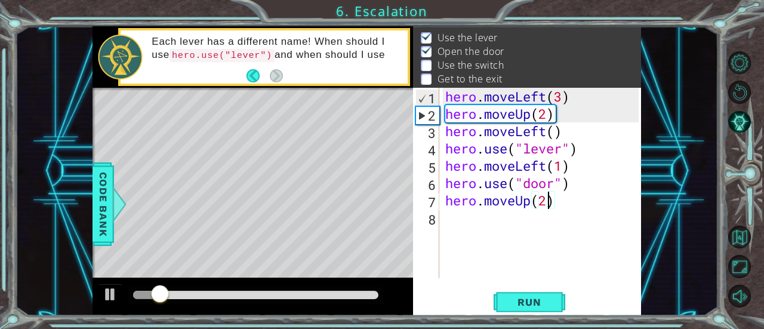
type textarea "hero.moveUp(2)"
click at [508, 289] on div "hero.moveUp(2) 1 2 3 4 5 6 7 8 hero . moveLeft ( 3 ) hero . moveUp ( 2 ) hero .…" at bounding box center [527, 202] width 228 height 228
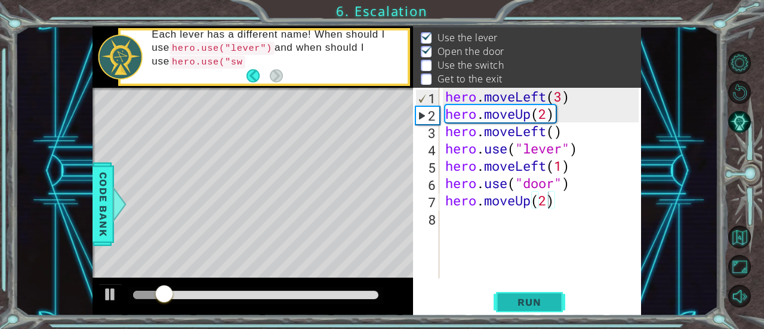
click at [512, 299] on span "Run" at bounding box center [528, 302] width 47 height 12
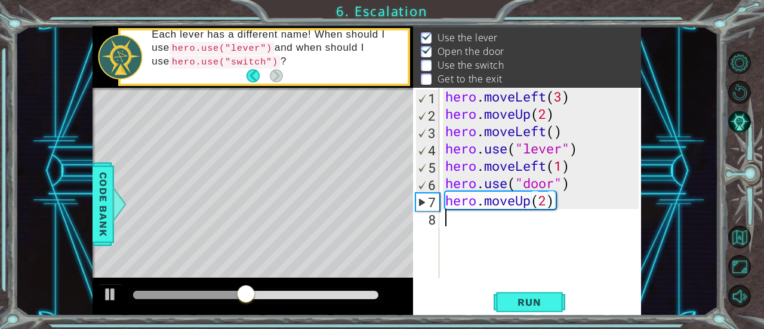
click at [587, 209] on div "hero . moveLeft ( 3 ) hero . moveUp ( 2 ) hero . moveLeft ( ) hero . use ( "lev…" at bounding box center [544, 200] width 202 height 225
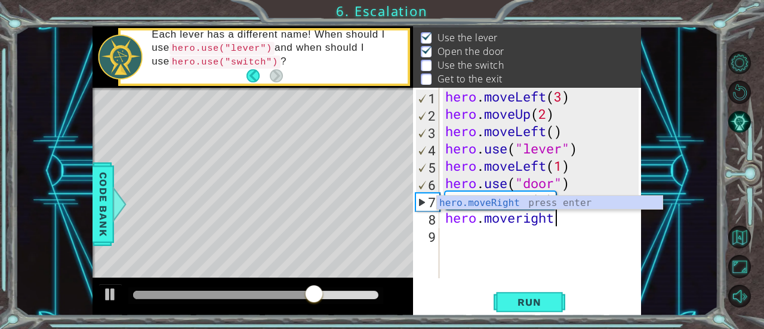
scroll to position [0, 4]
click at [577, 199] on div "hero.moveRigh t press enter" at bounding box center [550, 217] width 226 height 43
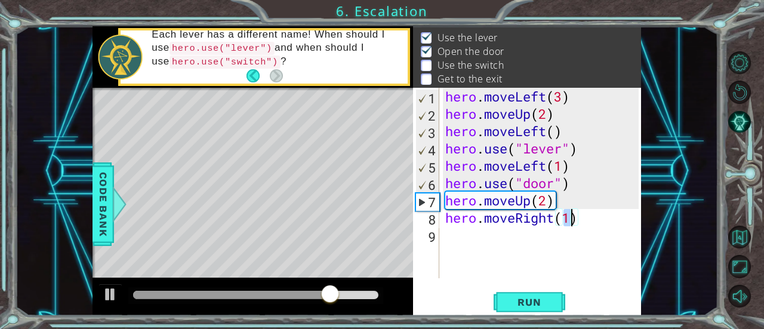
type textarea "hero.moveRight(2)"
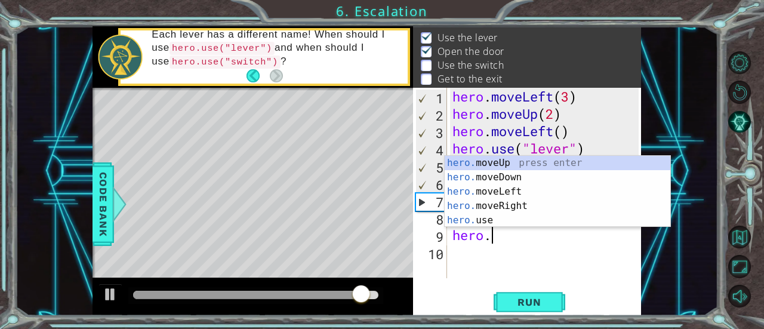
scroll to position [0, 1]
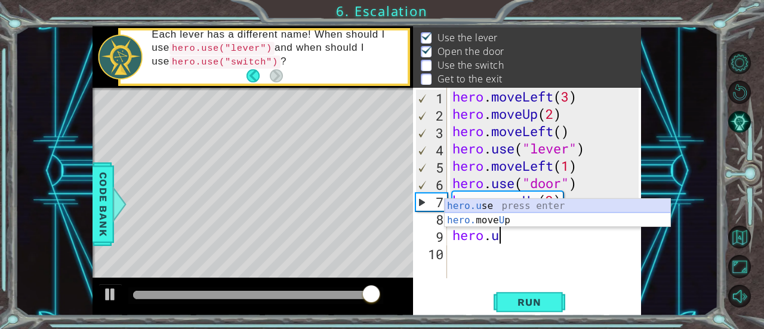
click at [549, 209] on div "hero.u se press enter hero. move U p press enter" at bounding box center [557, 227] width 226 height 57
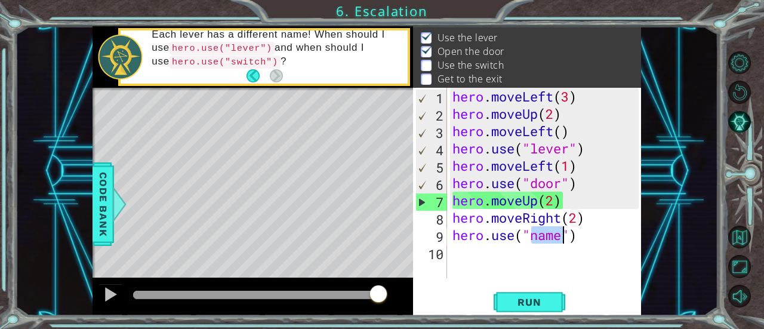
scroll to position [0, 4]
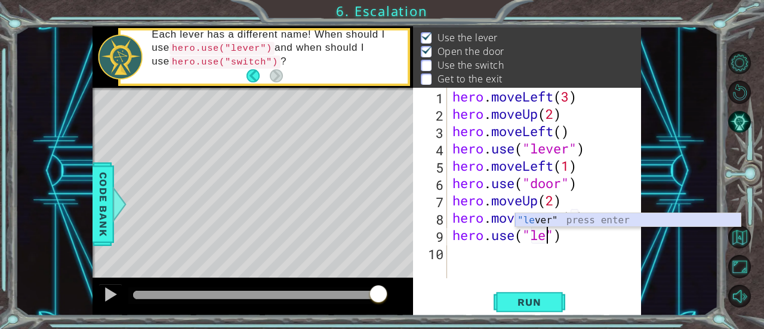
click at [548, 220] on div ""le ver" press enter" at bounding box center [628, 234] width 226 height 43
type textarea "hero.use("lever")"
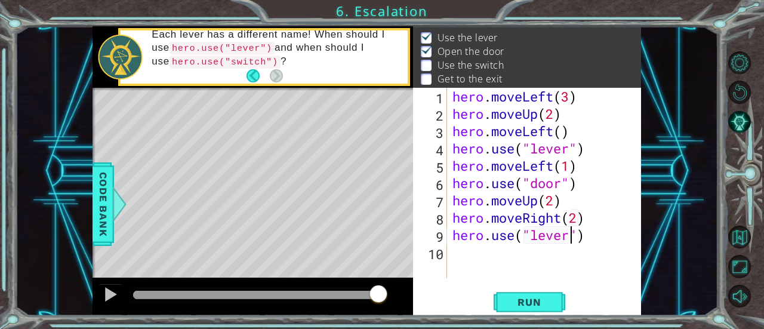
click at [611, 233] on div "hero . moveLeft ( 3 ) hero . moveUp ( 2 ) hero . moveLeft ( ) hero . use ( "lev…" at bounding box center [547, 200] width 194 height 225
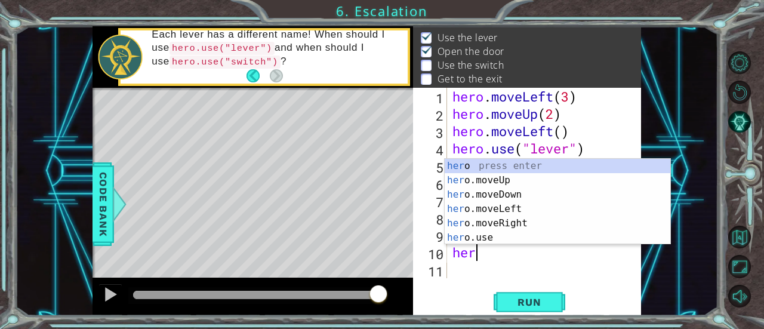
scroll to position [0, 1]
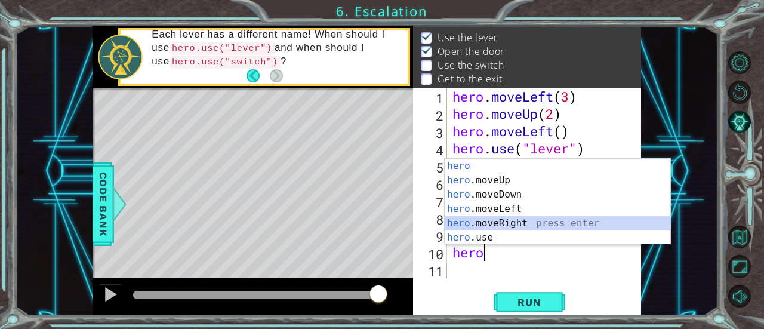
click at [515, 224] on div "hero press enter hero .moveUp press enter hero .moveDown press enter hero .move…" at bounding box center [557, 216] width 226 height 115
type textarea "hero.moveRight(1)"
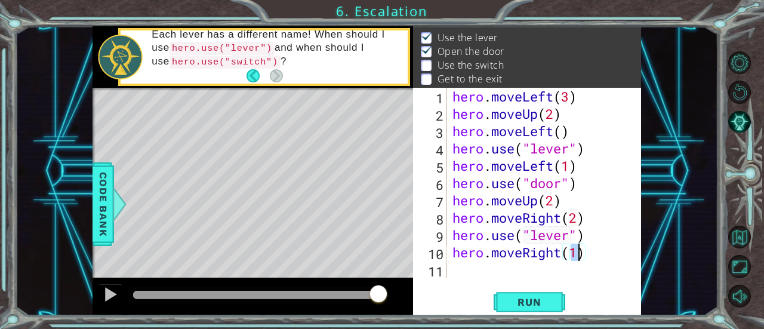
click at [607, 258] on div "hero . moveLeft ( 3 ) hero . moveUp ( 2 ) hero . moveLeft ( ) hero . use ( "lev…" at bounding box center [547, 200] width 194 height 225
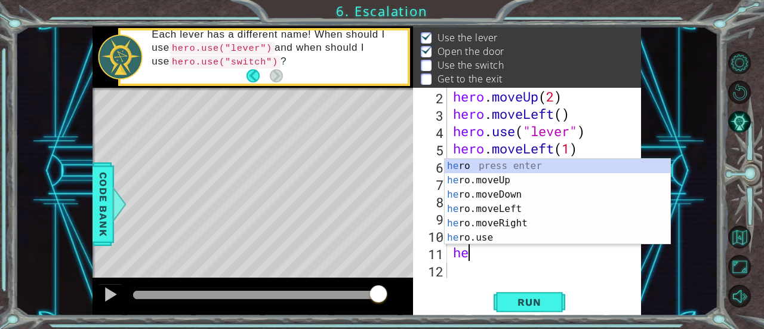
scroll to position [0, 0]
click at [508, 178] on div "her o press enter her o.moveUp press enter her o.moveDown press enter her o.mov…" at bounding box center [557, 216] width 226 height 115
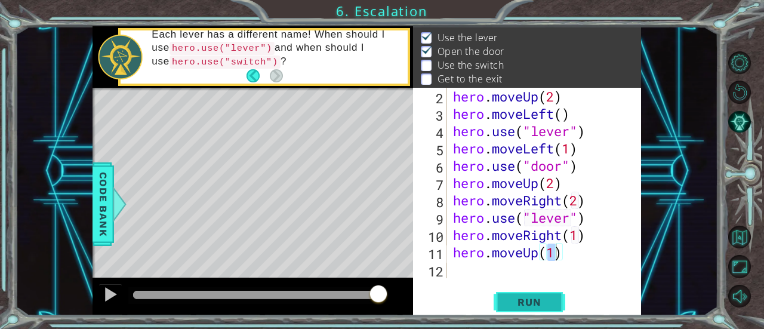
click at [523, 304] on span "Run" at bounding box center [528, 302] width 47 height 12
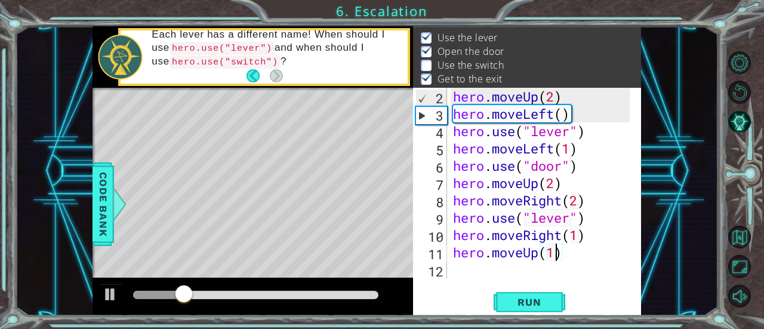
click at [571, 217] on div "hero . moveUp ( 2 ) hero . moveLeft ( ) hero . use ( "lever" ) hero . moveLeft …" at bounding box center [542, 200] width 185 height 225
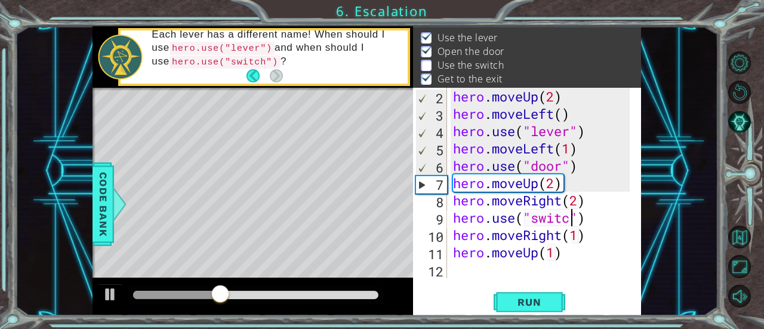
scroll to position [0, 6]
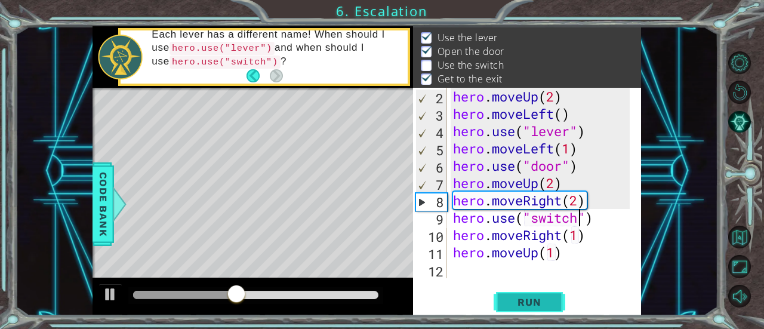
click at [522, 308] on button "Run" at bounding box center [529, 302] width 72 height 23
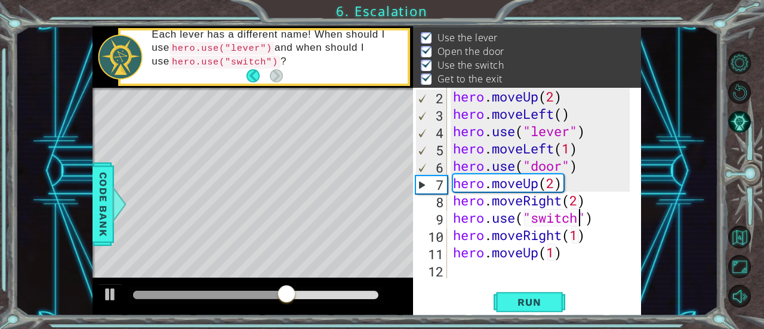
click at [502, 123] on div "hero . moveUp ( 2 ) hero . moveLeft ( ) hero . use ( "lever" ) hero . moveLeft …" at bounding box center [542, 200] width 185 height 225
type textarea "hero.use("lever")"
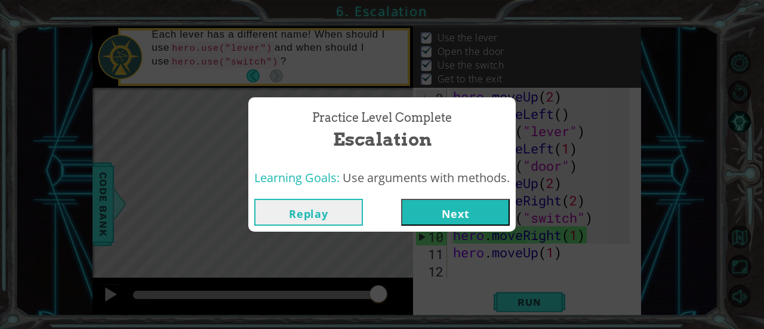
click at [479, 204] on button "Next" at bounding box center [455, 212] width 109 height 27
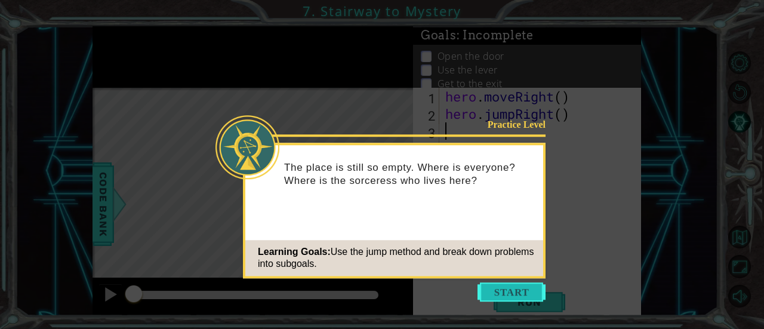
click at [483, 299] on button "Start" at bounding box center [511, 291] width 68 height 19
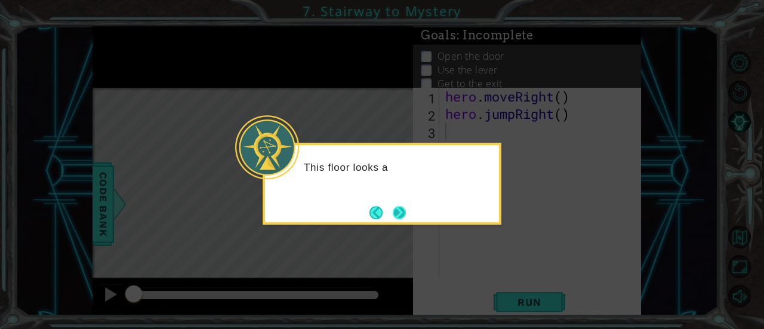
click at [406, 214] on button "Next" at bounding box center [400, 213] width 14 height 14
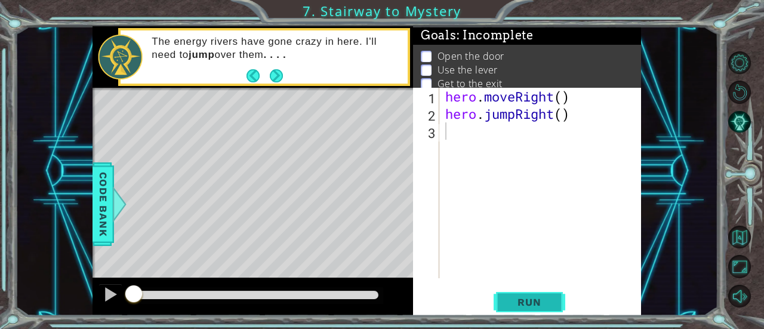
click at [530, 296] on span "Run" at bounding box center [528, 302] width 47 height 12
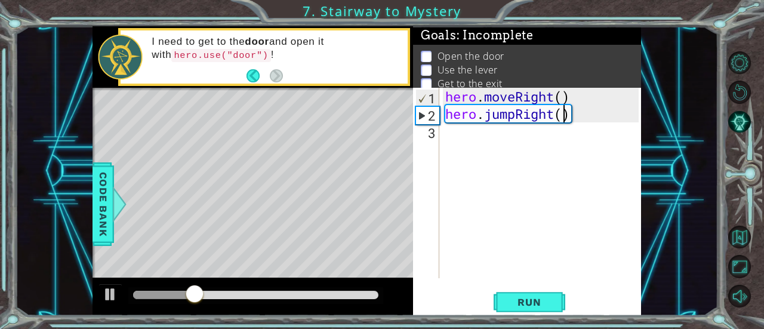
click at [564, 112] on div "hero . moveRight ( ) hero . jumpRight ( )" at bounding box center [544, 200] width 202 height 225
click at [529, 299] on span "Run" at bounding box center [528, 302] width 47 height 12
type textarea "hero.jumpRight(2)"
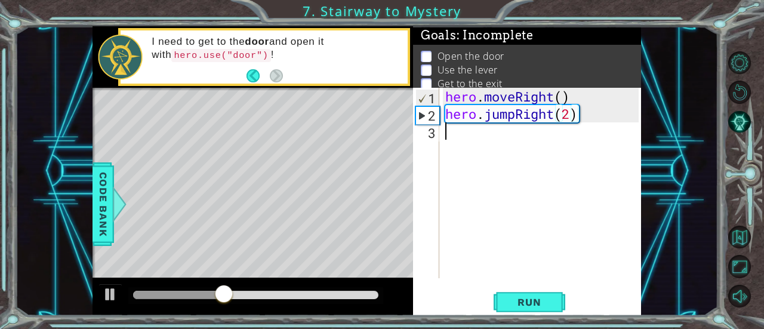
click at [607, 147] on div "hero . moveRight ( ) hero . jumpRight ( 2 )" at bounding box center [544, 200] width 202 height 225
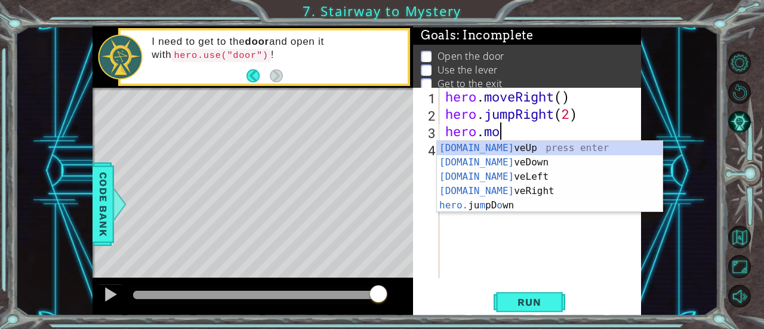
scroll to position [0, 2]
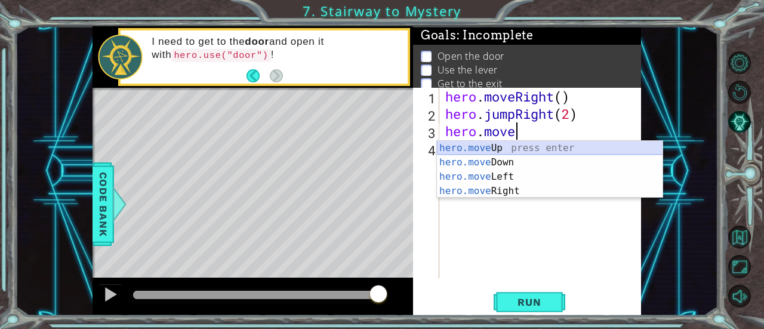
click at [552, 152] on div "hero.move Up press enter hero.move Down press enter hero.move Left press enter …" at bounding box center [550, 184] width 226 height 86
type textarea "hero.moveUp(1)"
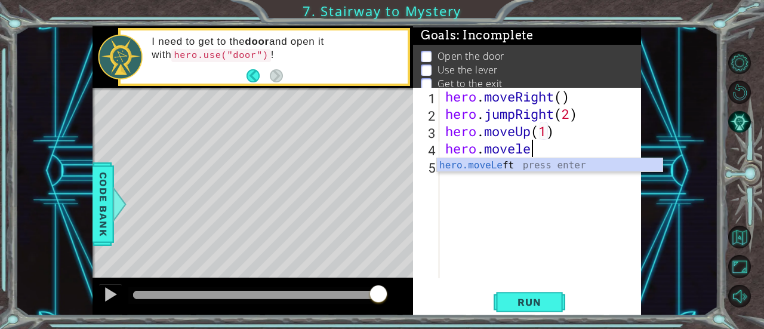
scroll to position [0, 4]
click at [574, 164] on div "hero.moveLef t press enter" at bounding box center [550, 179] width 226 height 43
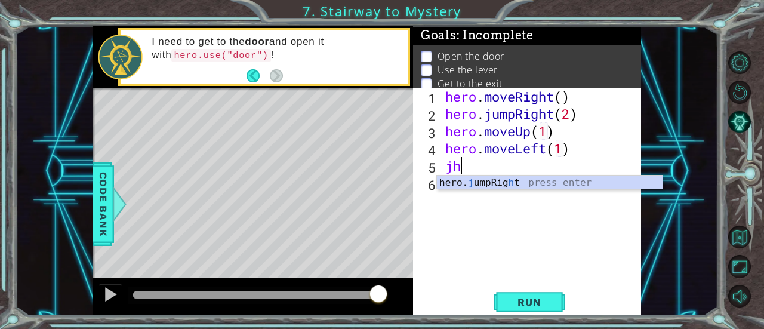
scroll to position [0, 0]
type textarea "j"
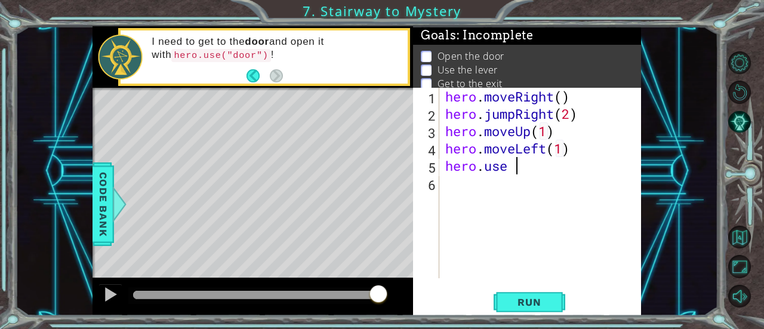
scroll to position [0, 2]
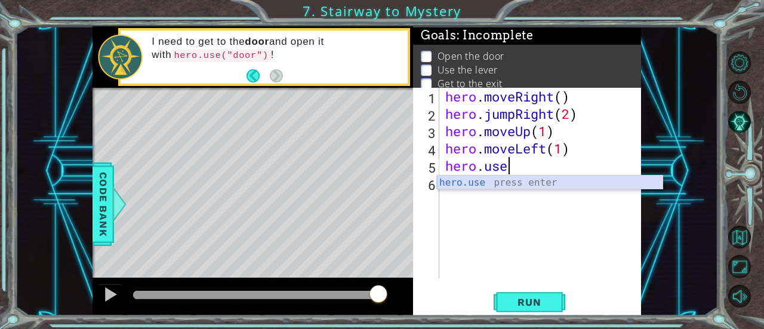
click at [558, 184] on div "hero.use press enter" at bounding box center [550, 196] width 226 height 43
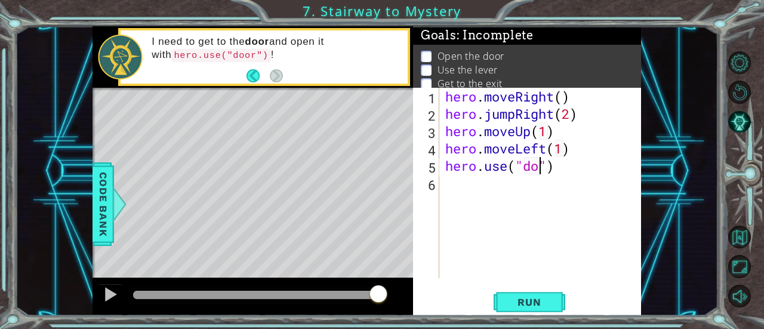
type textarea "hero.use("door")"
click at [585, 167] on div "hero . moveRight ( ) hero . jumpRight ( 2 ) hero . moveUp ( 1 ) hero . moveLeft…" at bounding box center [544, 200] width 202 height 225
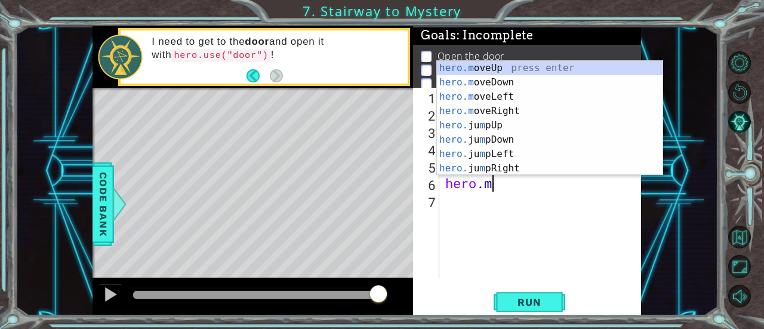
scroll to position [0, 2]
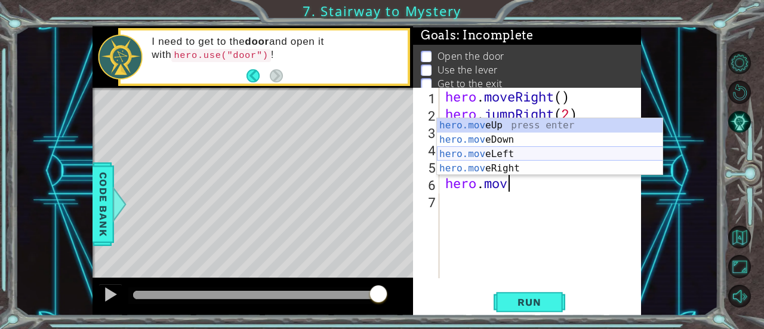
click at [543, 152] on div "hero.mov eUp press enter hero.mov eDown press enter hero.mov eLeft press enter …" at bounding box center [550, 161] width 226 height 86
type textarea "hero.moveLeft(1)"
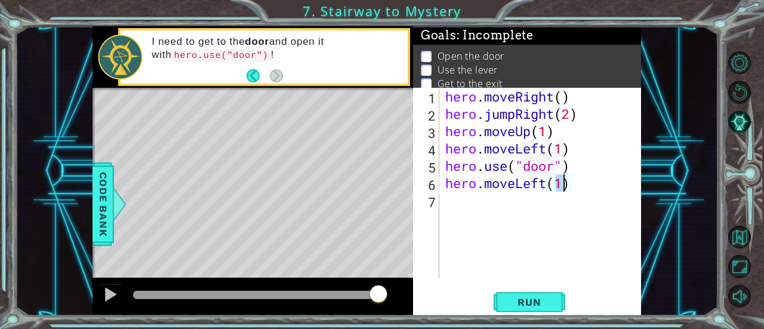
click at [588, 180] on div "hero . moveRight ( ) hero . jumpRight ( 2 ) hero . moveUp ( 1 ) hero . moveLeft…" at bounding box center [544, 200] width 202 height 225
click at [542, 301] on span "Run" at bounding box center [528, 302] width 47 height 12
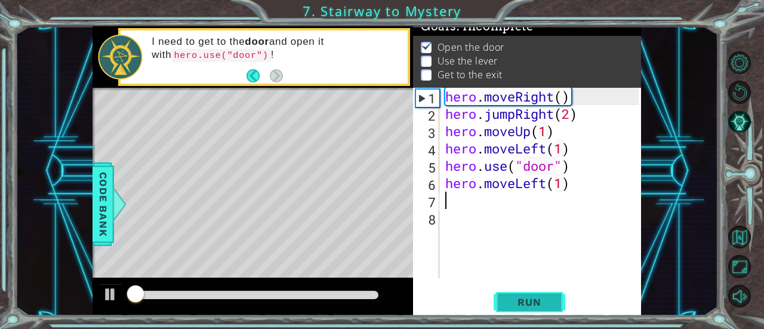
scroll to position [12, 0]
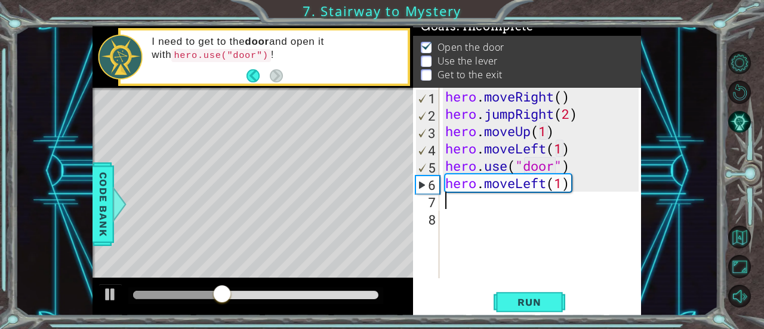
click at [552, 183] on div "hero . moveRight ( ) hero . jumpRight ( 2 ) hero . moveUp ( 1 ) hero . moveLeft…" at bounding box center [544, 200] width 202 height 225
click at [547, 187] on div "hero . moveRight ( ) hero . jumpRight ( 2 ) hero . moveUp ( 1 ) hero . moveLeft…" at bounding box center [544, 200] width 202 height 225
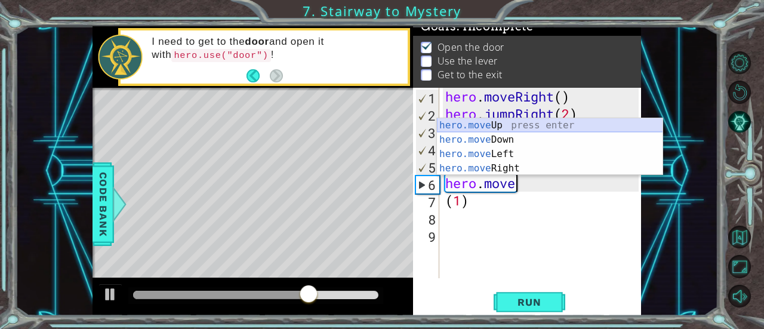
click at [534, 126] on div "hero.move Up press enter hero.move Down press enter hero.move Left press enter …" at bounding box center [550, 161] width 226 height 86
type textarea "hero.moveUp(1)"
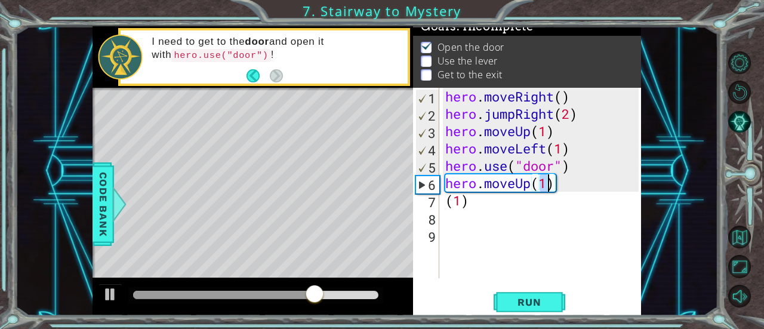
click at [566, 187] on div "hero . moveRight ( ) hero . jumpRight ( 2 ) hero . moveUp ( 1 ) hero . moveLeft…" at bounding box center [544, 200] width 202 height 225
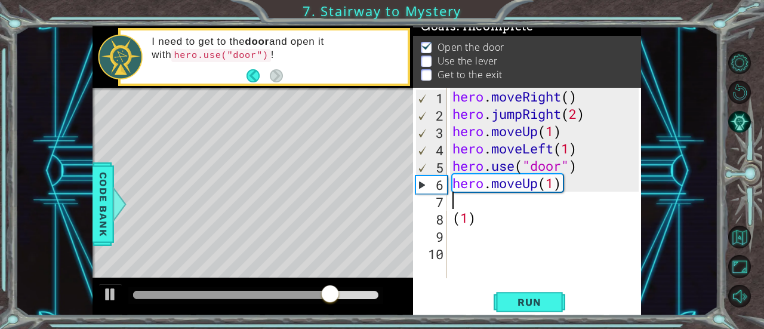
click at [492, 231] on div "hero . moveRight ( ) hero . jumpRight ( 2 ) hero . moveUp ( 1 ) hero . moveLeft…" at bounding box center [547, 200] width 194 height 225
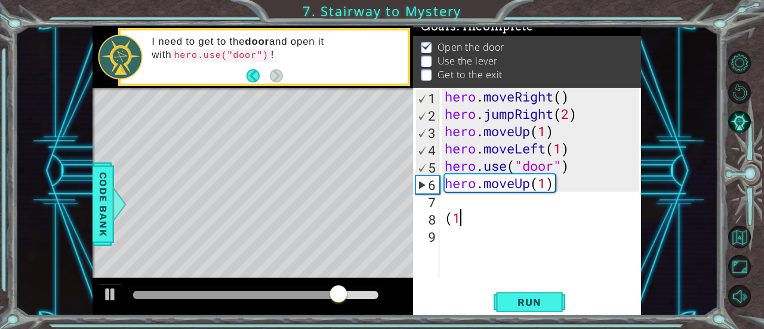
type textarea "("
click at [582, 183] on div "hero . moveRight ( ) hero . jumpRight ( 2 ) hero . moveUp ( 1 ) hero . moveLeft…" at bounding box center [543, 200] width 202 height 225
type textarea "hero.moveUp(1)"
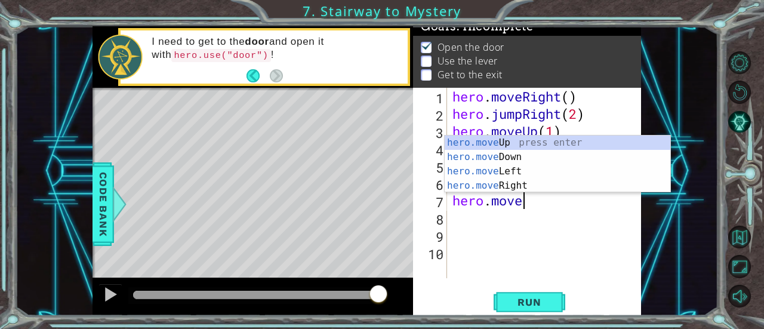
scroll to position [0, 3]
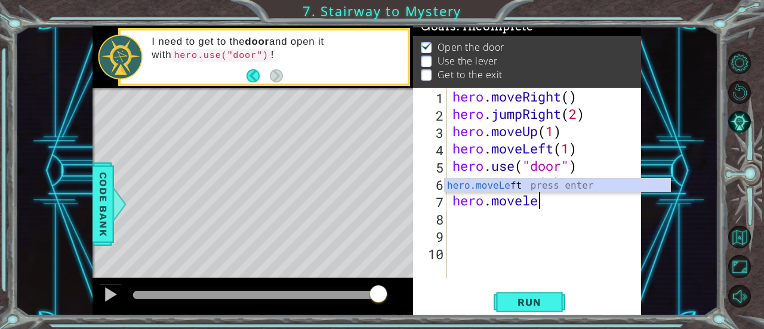
type textarea "hero.movelef"
drag, startPoint x: 582, startPoint y: 183, endPoint x: 576, endPoint y: 188, distance: 8.0
click at [576, 188] on div "hero.moveLef t press enter" at bounding box center [557, 199] width 226 height 43
type textarea "hero.moveLeft(1)"
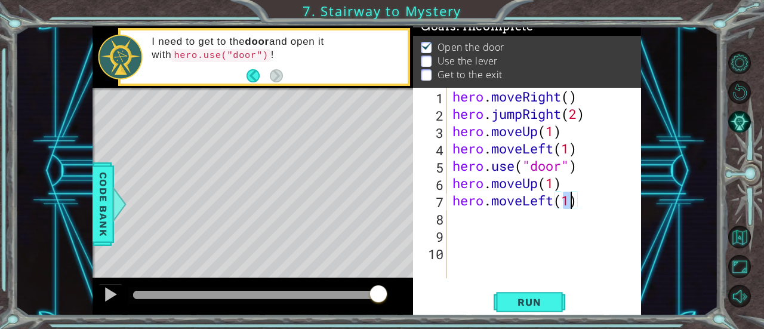
click at [600, 202] on div "hero . moveRight ( ) hero . jumpRight ( 2 ) hero . moveUp ( 1 ) hero . moveLeft…" at bounding box center [547, 200] width 194 height 225
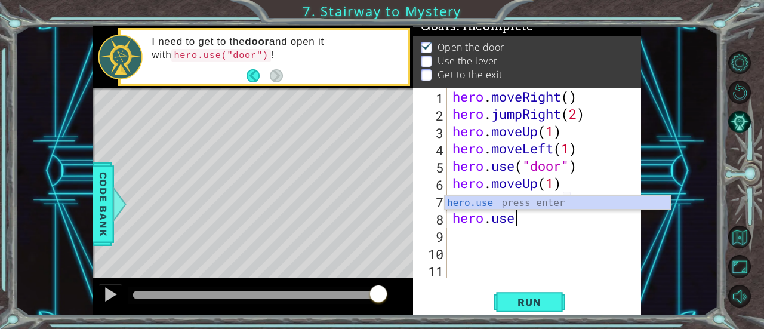
scroll to position [0, 2]
click at [600, 202] on div "hero.use press enter" at bounding box center [557, 217] width 226 height 43
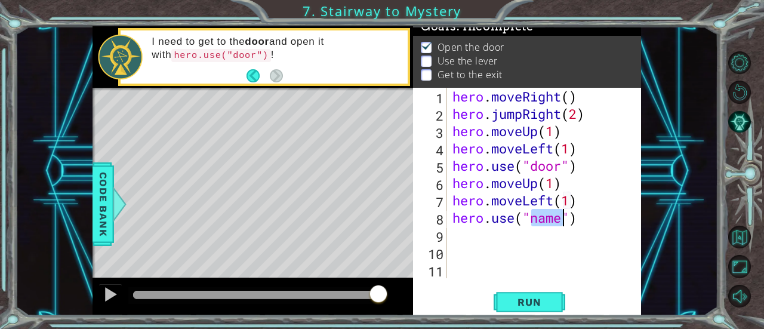
scroll to position [0, 4]
type textarea "hero.use("lever")"
click at [595, 217] on div "hero . moveRight ( ) hero . jumpRight ( 2 ) hero . moveUp ( 1 ) hero . moveLeft…" at bounding box center [547, 200] width 194 height 225
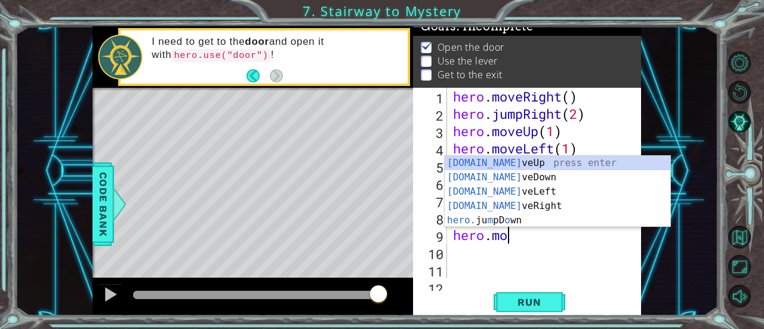
scroll to position [0, 2]
click at [529, 199] on div "[DOMAIN_NAME] veUp press enter [DOMAIN_NAME] veDown press enter [DOMAIN_NAME] v…" at bounding box center [557, 206] width 226 height 100
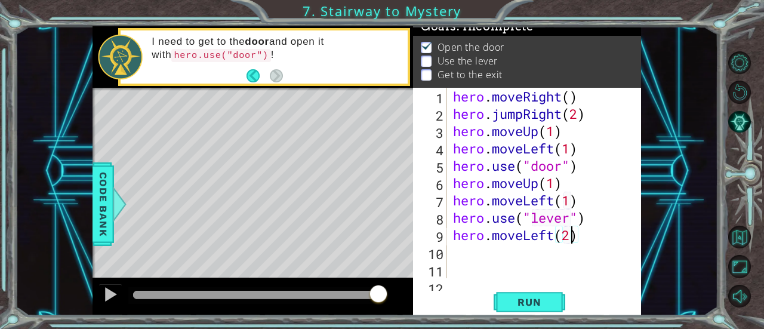
type textarea "hero.moveLeft(2)"
click at [584, 239] on div "hero . moveRight ( ) hero . jumpRight ( 2 ) hero . moveUp ( 1 ) hero . moveLeft…" at bounding box center [542, 200] width 185 height 225
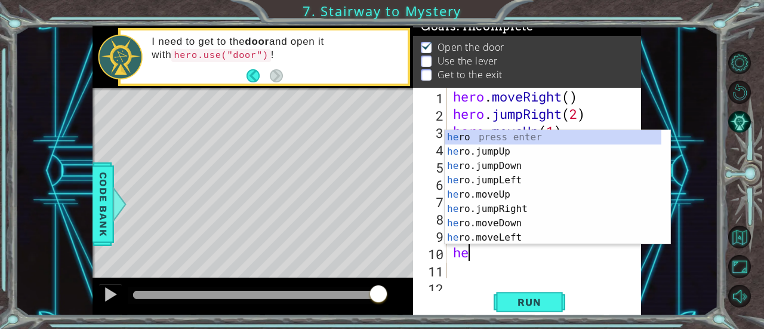
scroll to position [0, 0]
type textarea "hero."
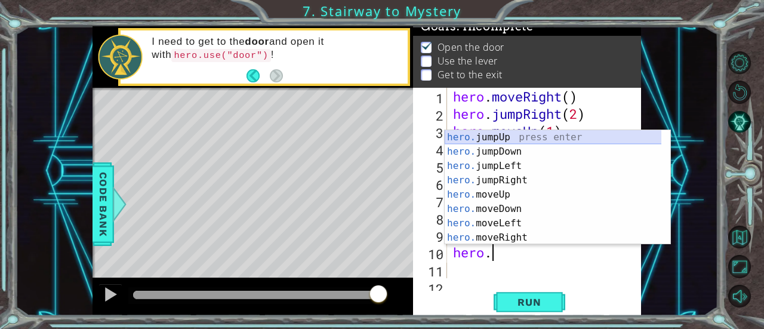
click at [536, 138] on div "hero. jumpUp press enter hero. jumpDown press enter hero. jumpLeft press enter …" at bounding box center [552, 201] width 217 height 143
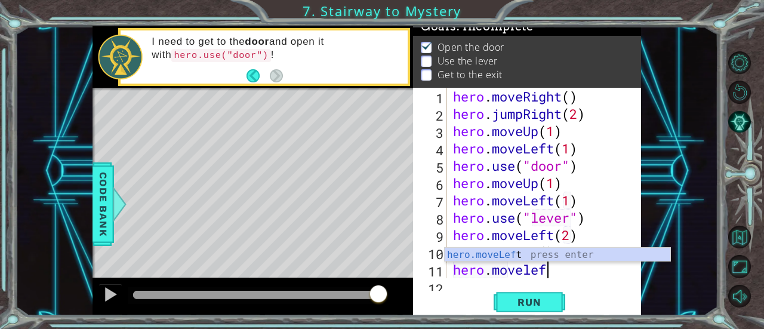
scroll to position [0, 4]
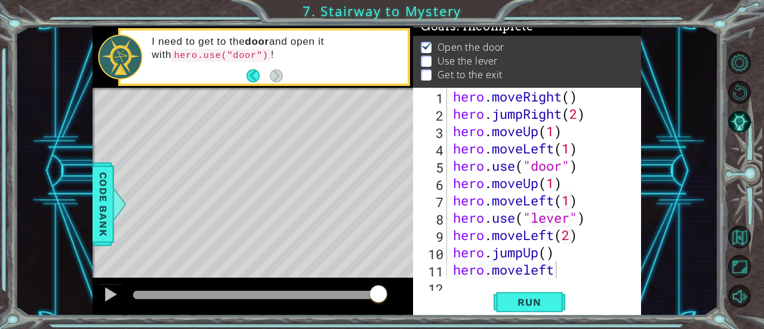
click at [608, 282] on div "hero.moveleft 1 2 3 4 5 6 7 8 9 10 11 12 hero . moveRight ( ) hero . jumpRight …" at bounding box center [527, 202] width 228 height 228
click at [549, 252] on div "hero . moveRight ( ) hero . jumpRight ( 2 ) hero . moveUp ( 1 ) hero . moveLeft…" at bounding box center [542, 200] width 185 height 225
click at [557, 268] on div "hero . moveRight ( ) hero . jumpRight ( 2 ) hero . moveUp ( 1 ) hero . moveLeft…" at bounding box center [542, 200] width 185 height 225
click at [549, 271] on div "hero . moveRight ( ) hero . jumpRight ( 2 ) hero . moveUp ( 1 ) hero . moveLeft…" at bounding box center [542, 200] width 185 height 225
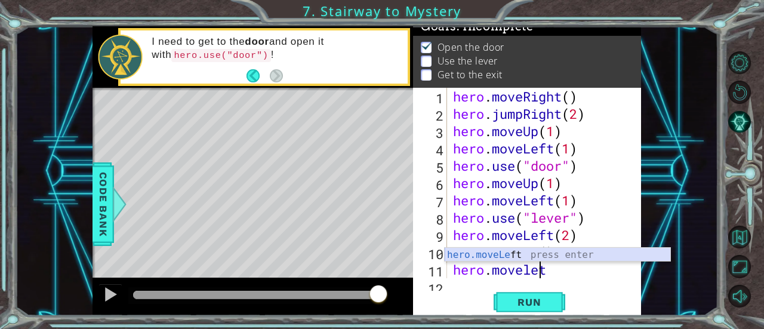
click at [557, 257] on div "hero.moveLe ft press enter" at bounding box center [557, 269] width 226 height 43
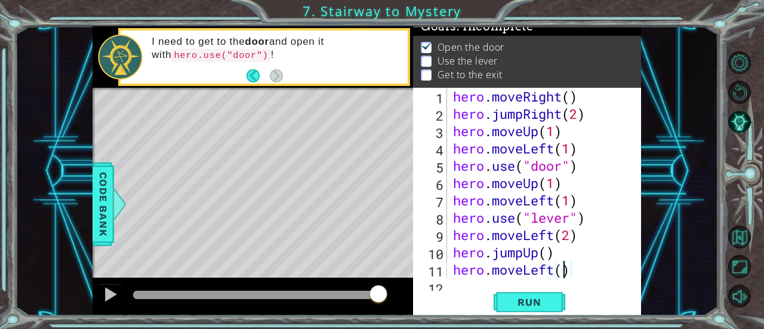
scroll to position [0, 5]
click at [545, 297] on span "Run" at bounding box center [528, 302] width 47 height 12
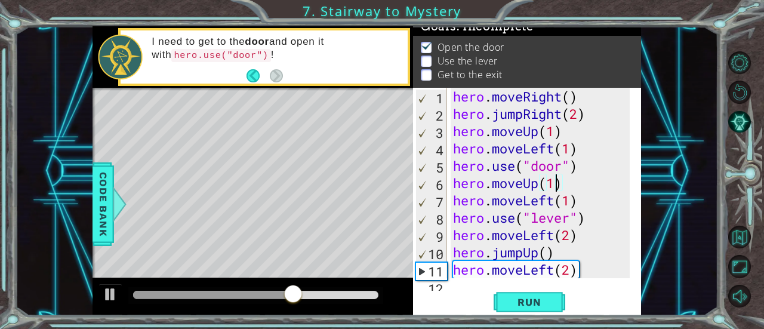
click at [552, 181] on div "hero . moveRight ( ) hero . jumpRight ( 2 ) hero . moveUp ( 1 ) hero . moveLeft…" at bounding box center [542, 200] width 185 height 225
click at [531, 304] on span "Run" at bounding box center [528, 302] width 47 height 12
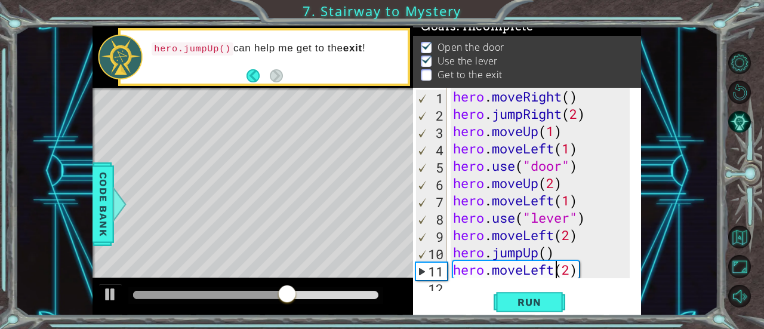
click at [556, 271] on div "hero . moveRight ( ) hero . jumpRight ( 2 ) hero . moveUp ( 1 ) hero . moveLeft…" at bounding box center [542, 200] width 185 height 225
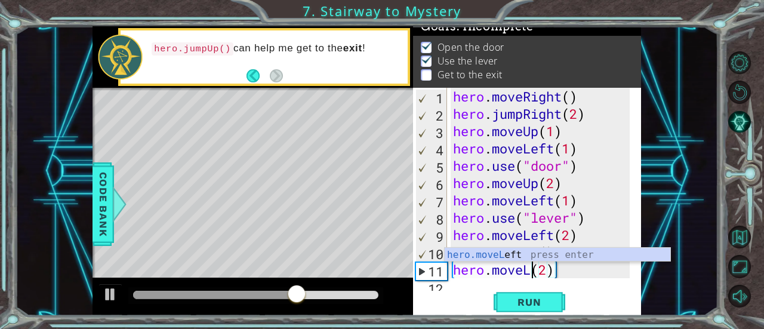
scroll to position [0, 4]
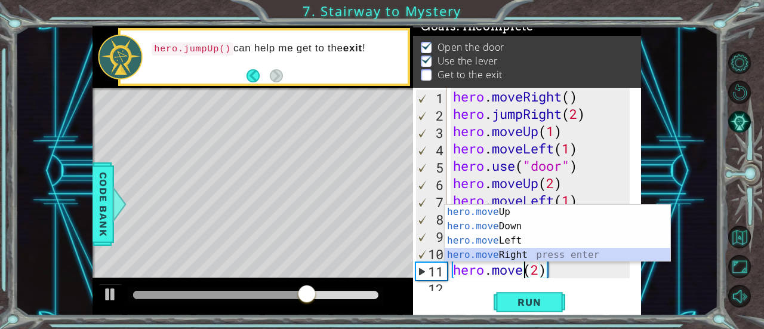
click at [536, 252] on div "hero.move Up press enter hero.move Down press enter hero.move Left press enter …" at bounding box center [557, 248] width 226 height 86
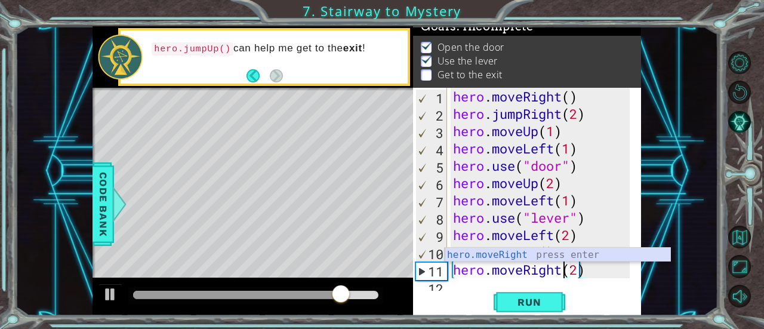
click at [595, 252] on div "hero.moveRight press enter" at bounding box center [557, 269] width 226 height 43
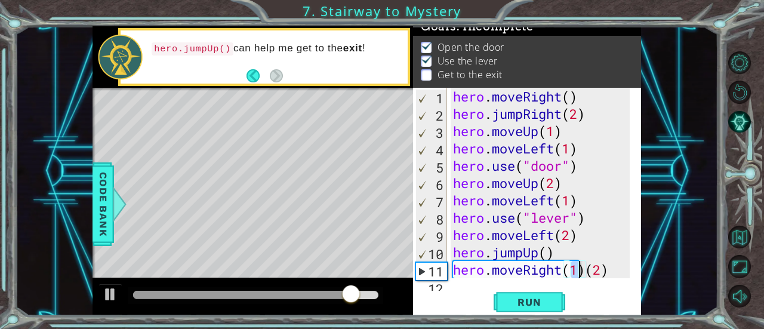
scroll to position [0, 5]
click at [606, 267] on div "hero . moveRight ( ) hero . jumpRight ( 2 ) hero . moveUp ( 1 ) hero . moveLeft…" at bounding box center [542, 200] width 185 height 225
type textarea "hero.moveRight(2)"
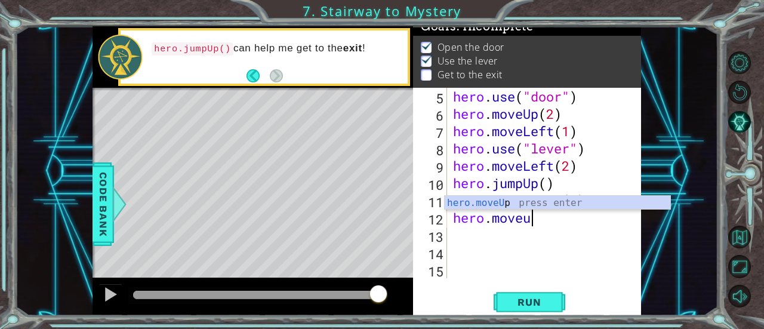
scroll to position [0, 3]
click at [532, 210] on div "hero . use ( "door" ) hero . moveUp ( 2 ) hero . moveLeft ( 1 ) hero . use ( "l…" at bounding box center [542, 200] width 185 height 225
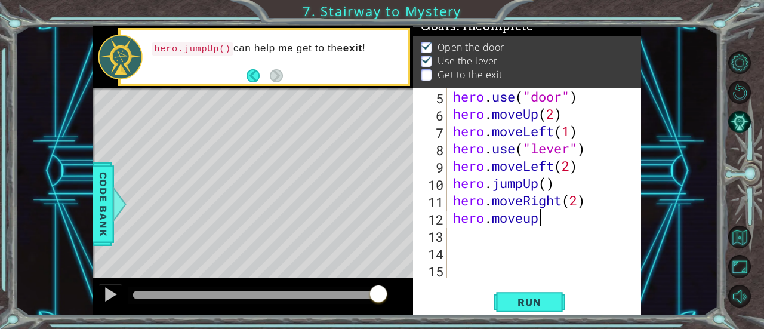
click at [544, 220] on div "hero . use ( "door" ) hero . moveUp ( 2 ) hero . moveLeft ( 1 ) hero . use ( "l…" at bounding box center [542, 200] width 185 height 225
click at [528, 211] on div "hero . use ( "door" ) hero . moveUp ( 2 ) hero . moveLeft ( 1 ) hero . use ( "l…" at bounding box center [542, 200] width 185 height 225
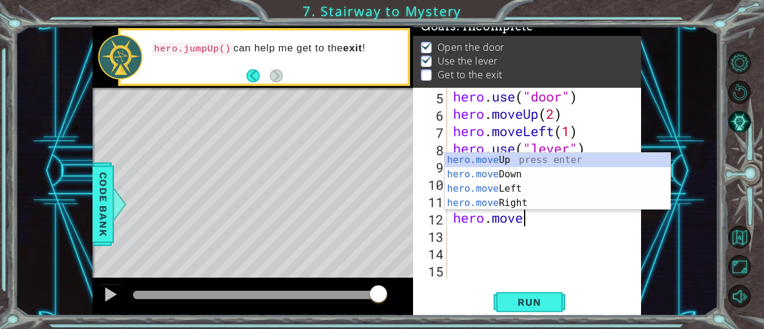
scroll to position [0, 2]
click at [546, 159] on div "hero.move Up press enter hero.move Down press enter hero.move Left press enter …" at bounding box center [557, 196] width 226 height 86
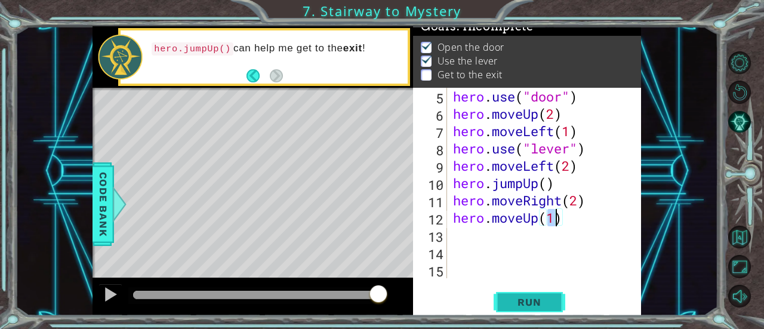
type textarea "hero.moveUp(1)"
click at [536, 296] on span "Run" at bounding box center [528, 302] width 47 height 12
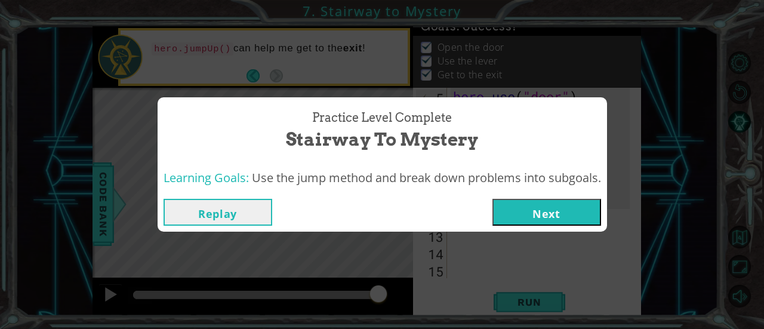
click at [530, 213] on button "Next" at bounding box center [546, 212] width 109 height 27
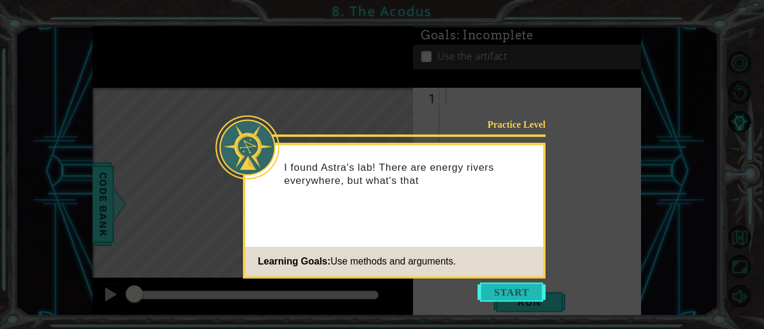
click at [518, 292] on button "Start" at bounding box center [511, 291] width 68 height 19
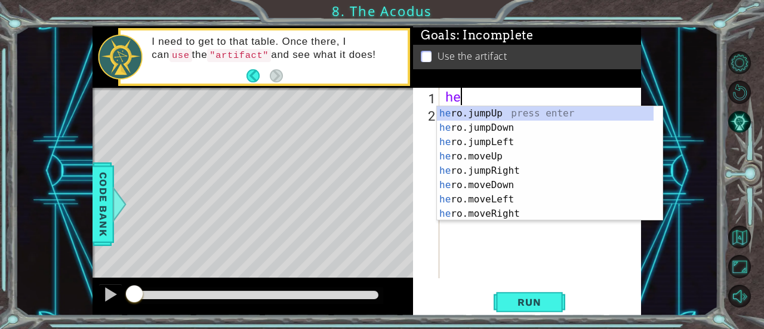
type textarea "hero"
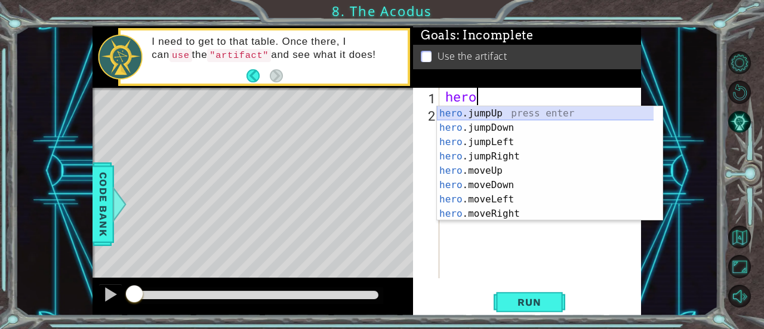
click at [525, 115] on div "hero .jumpUp press enter hero .jumpDown press enter hero .jumpLeft press enter …" at bounding box center [545, 177] width 217 height 143
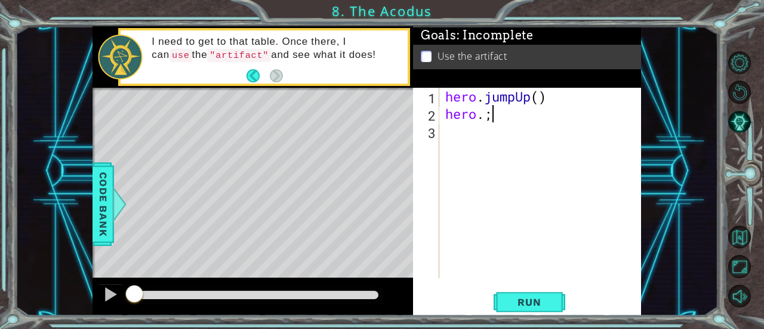
type textarea "hero."
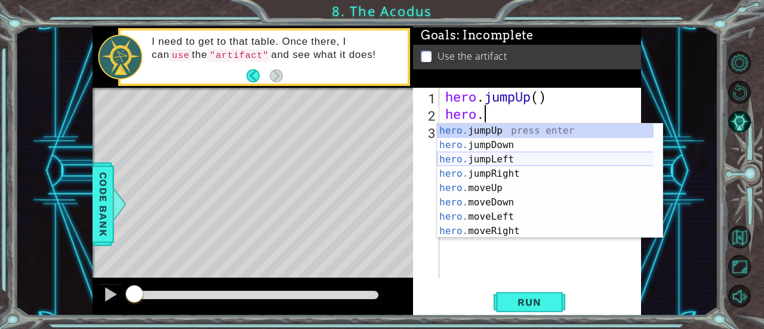
click at [509, 159] on div "hero. jumpUp press enter hero. jumpDown press enter hero. jumpLeft press enter …" at bounding box center [545, 194] width 217 height 143
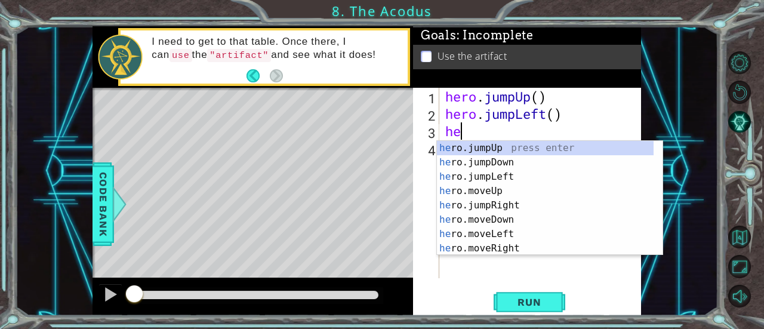
scroll to position [0, 0]
type textarea "hero"
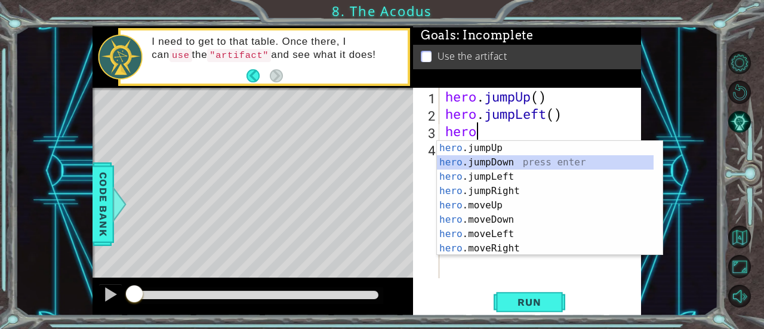
click at [525, 159] on div "hero .jumpUp press enter hero .jumpDown press enter hero .jumpLeft press enter …" at bounding box center [545, 212] width 217 height 143
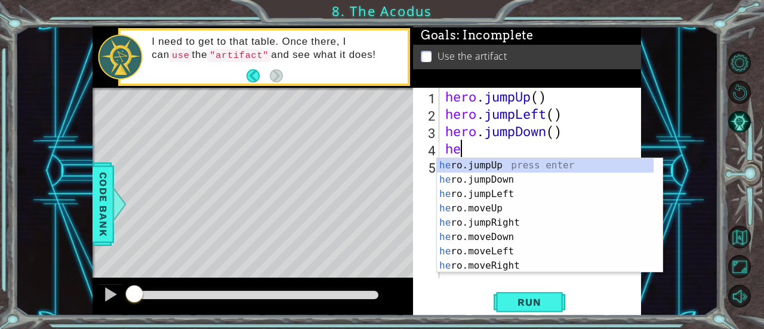
scroll to position [0, 0]
type textarea "hero"
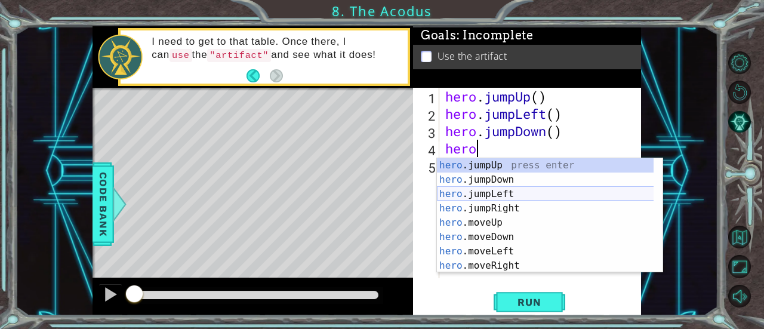
click at [526, 193] on div "hero .jumpUp press enter hero .jumpDown press enter hero .jumpLeft press enter …" at bounding box center [545, 229] width 217 height 143
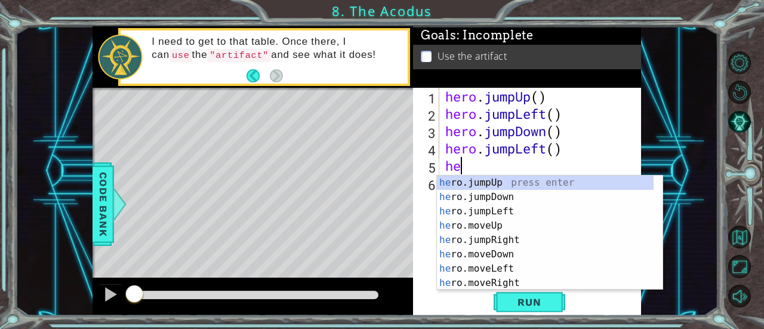
scroll to position [0, 0]
type textarea "hero"
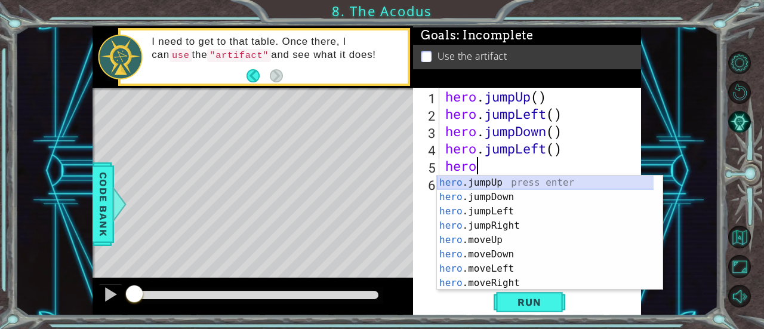
click at [527, 184] on div "hero .jumpUp press enter hero .jumpDown press enter hero .jumpLeft press enter …" at bounding box center [545, 246] width 217 height 143
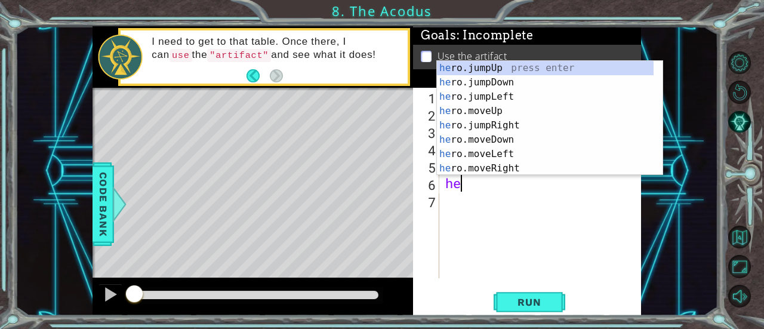
scroll to position [0, 0]
click at [499, 152] on div "her o.jumpUp press enter her o.jumpDown press enter her o.jumpLeft press enter …" at bounding box center [545, 132] width 217 height 143
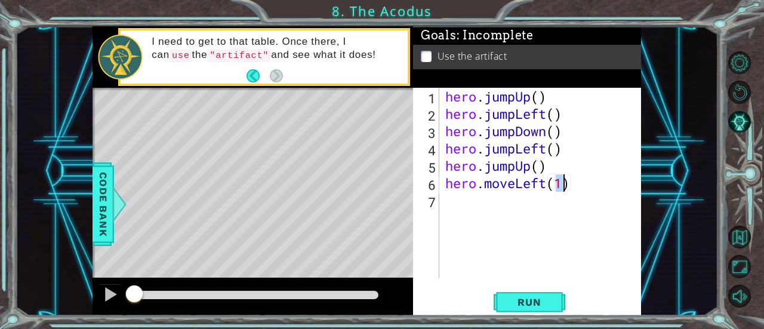
click at [535, 290] on div "hero.moveLeft(1) 1 2 3 4 5 6 7 hero . jumpUp ( ) hero . jumpLeft ( ) hero . jum…" at bounding box center [527, 202] width 228 height 228
click at [532, 300] on span "Run" at bounding box center [528, 302] width 47 height 12
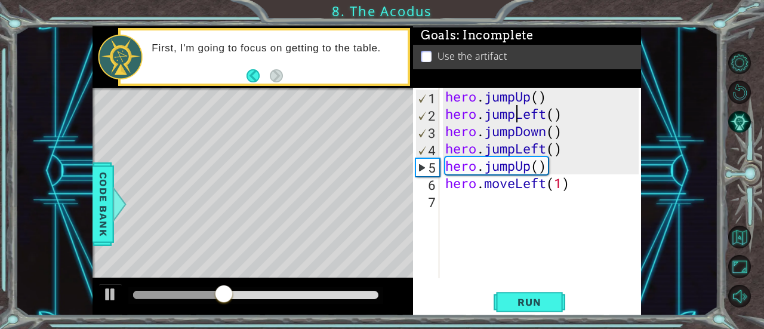
click at [518, 116] on div "hero . jumpUp ( ) hero . jumpLeft ( ) hero . jumpDown ( ) hero . jumpLeft ( ) h…" at bounding box center [544, 200] width 202 height 225
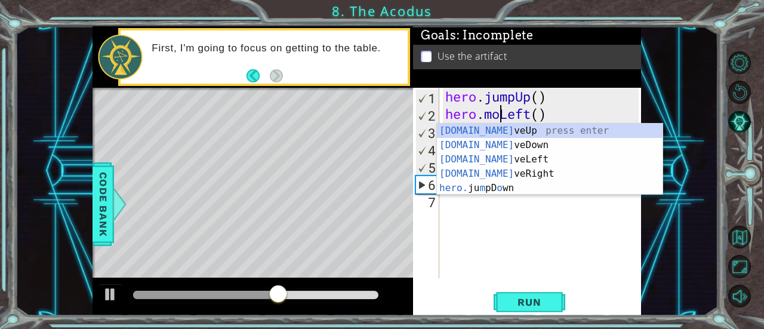
scroll to position [0, 2]
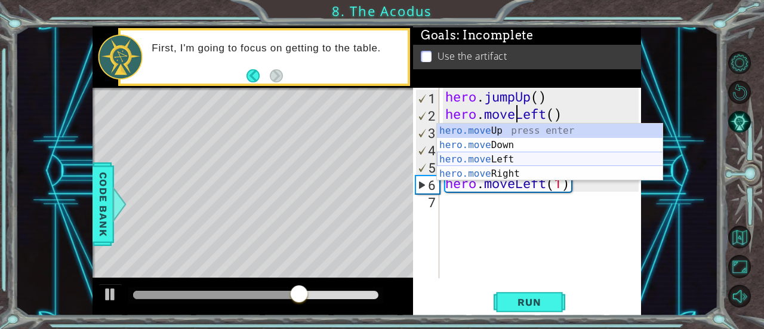
click at [554, 156] on div "hero.move Up press enter hero.move Down press enter hero.move Left press enter …" at bounding box center [550, 166] width 226 height 86
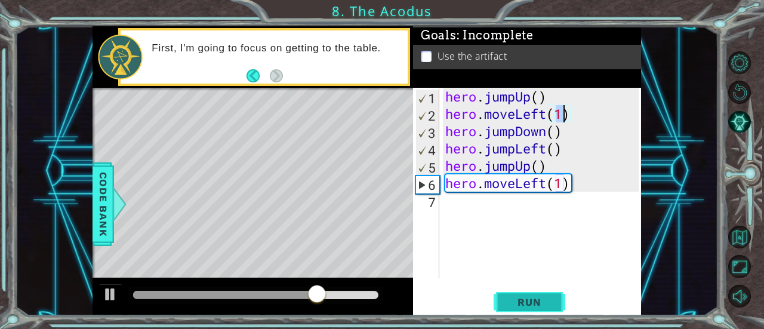
click at [513, 302] on span "Run" at bounding box center [528, 302] width 47 height 12
click at [549, 188] on div "hero . jumpUp ( ) hero . moveLeft ( 1 ) hero . jumpDown ( ) hero . jumpLeft ( )…" at bounding box center [544, 200] width 202 height 225
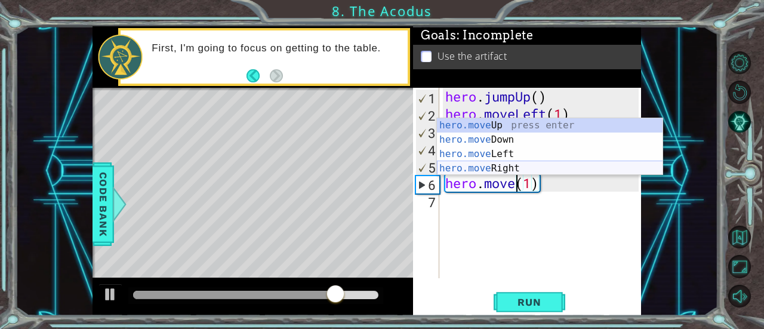
click at [493, 164] on div "hero.move Up press enter hero.move Down press enter hero.move Left press enter …" at bounding box center [550, 161] width 226 height 86
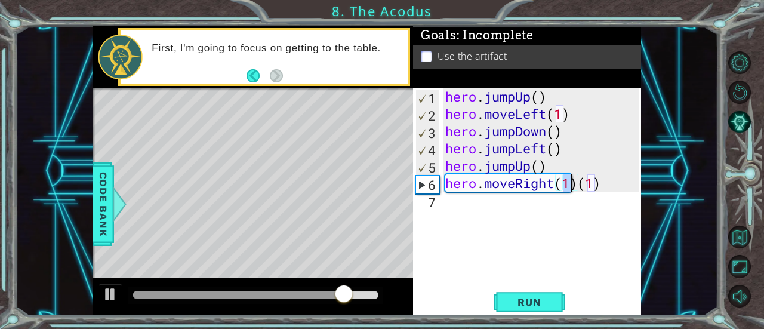
click at [599, 183] on div "hero . jumpUp ( ) hero . moveLeft ( 1 ) hero . jumpDown ( ) hero . jumpLeft ( )…" at bounding box center [544, 200] width 202 height 225
type textarea "hero.moveRight(1"
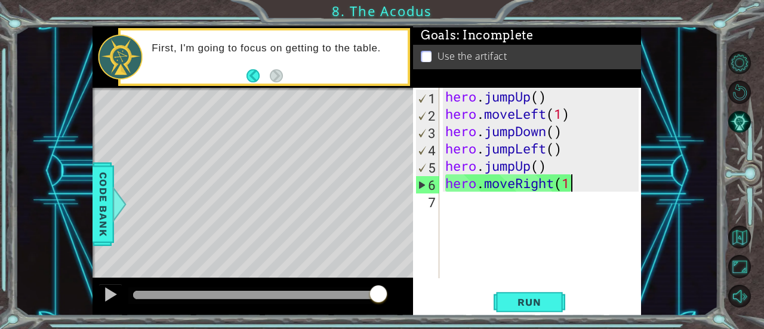
type textarea "hero.moveRight(1)"
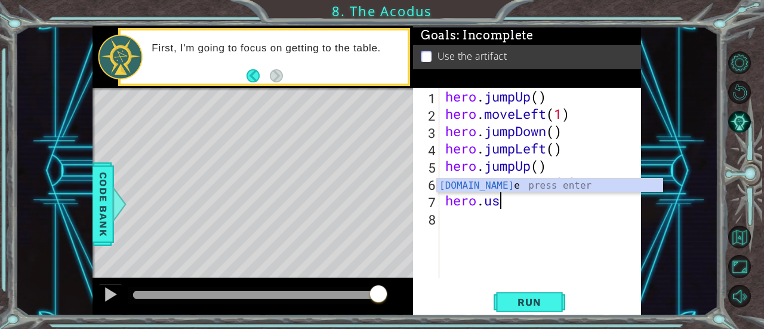
scroll to position [0, 2]
click at [599, 183] on div "hero.use press enter" at bounding box center [550, 199] width 226 height 43
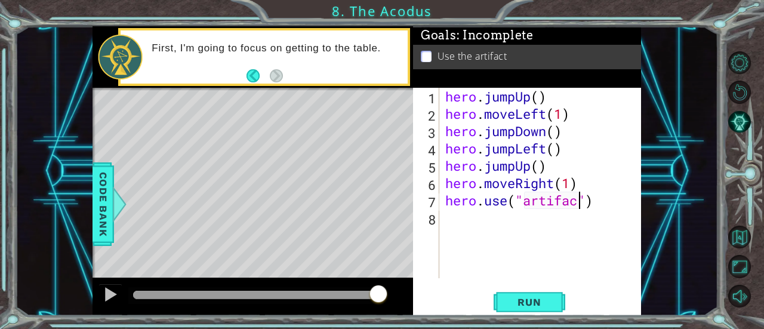
scroll to position [0, 6]
type textarea "hero.use("artifact")"
click at [542, 296] on span "Run" at bounding box center [528, 302] width 47 height 12
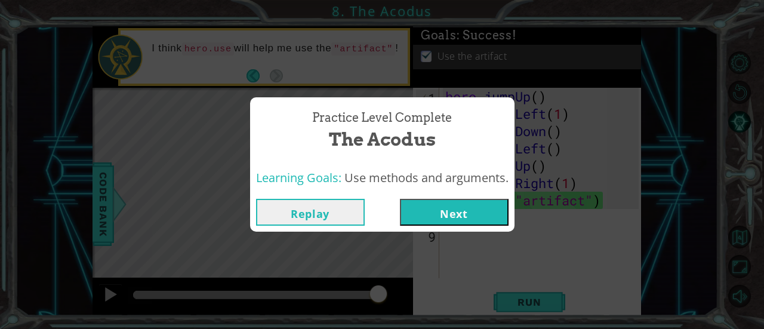
click at [470, 215] on button "Next" at bounding box center [454, 212] width 109 height 27
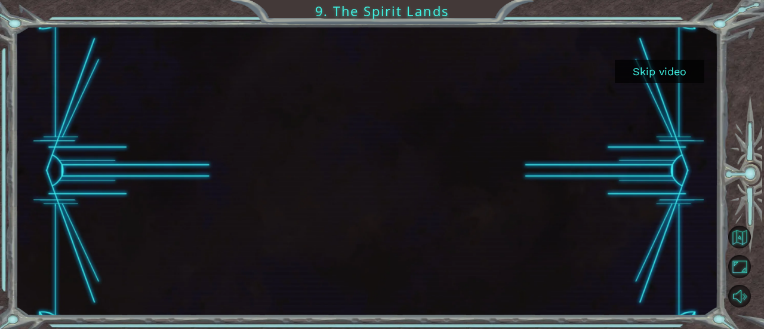
click at [676, 77] on button "Skip video" at bounding box center [658, 71] width 89 height 23
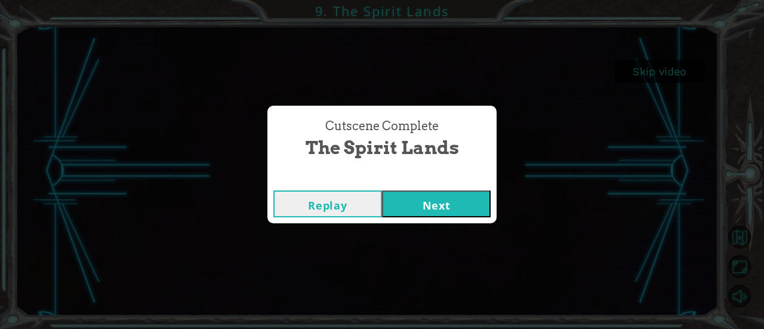
click at [432, 209] on button "Next" at bounding box center [436, 203] width 109 height 27
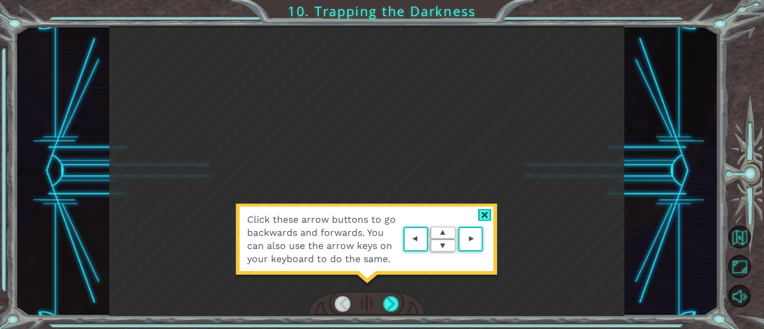
click at [486, 239] on area at bounding box center [486, 239] width 0 height 0
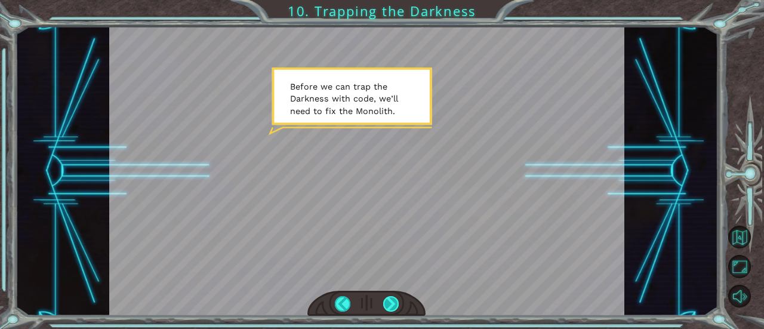
click at [391, 306] on div at bounding box center [391, 304] width 16 height 16
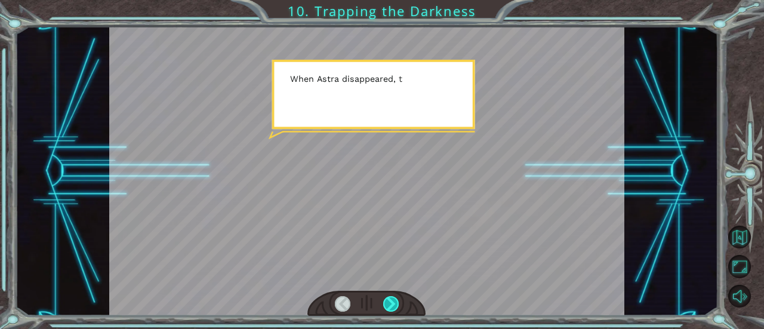
click at [387, 298] on div at bounding box center [391, 304] width 16 height 16
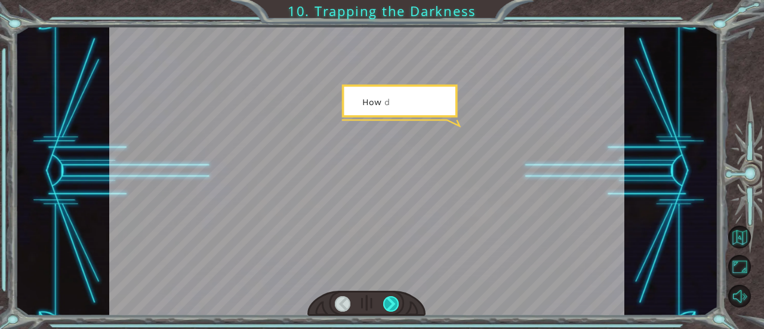
click at [387, 299] on div at bounding box center [391, 304] width 16 height 16
click at [387, 300] on div at bounding box center [391, 304] width 16 height 16
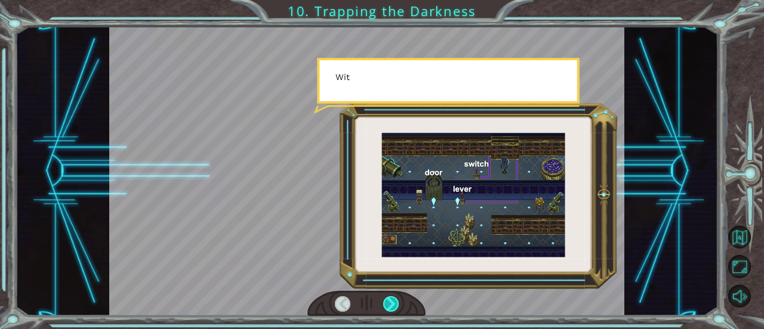
click at [389, 300] on div at bounding box center [391, 304] width 16 height 16
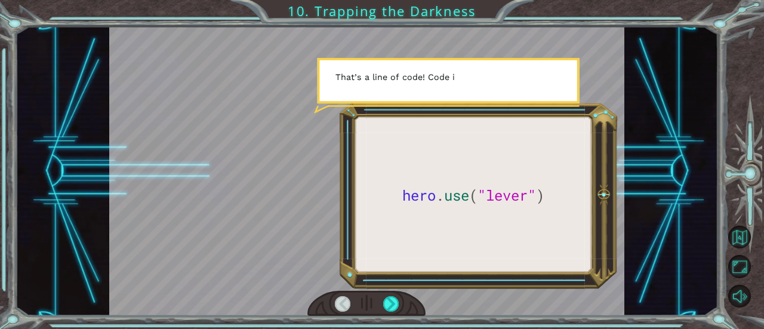
click at [400, 304] on div at bounding box center [366, 304] width 118 height 26
click at [397, 303] on div at bounding box center [391, 304] width 16 height 16
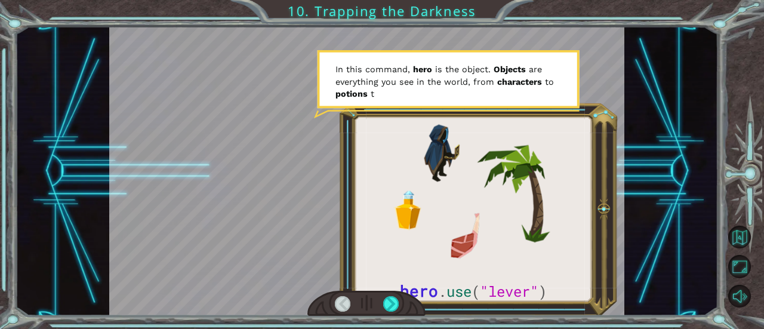
drag, startPoint x: 391, startPoint y: 242, endPoint x: 323, endPoint y: 165, distance: 102.6
click at [323, 165] on div at bounding box center [366, 170] width 515 height 289
click at [388, 301] on div at bounding box center [391, 304] width 16 height 16
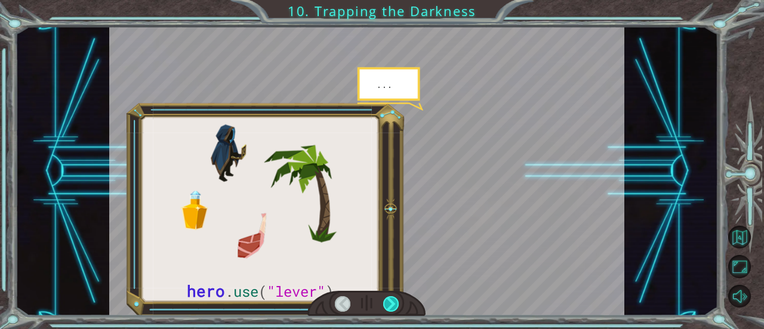
click at [388, 301] on div at bounding box center [391, 304] width 16 height 16
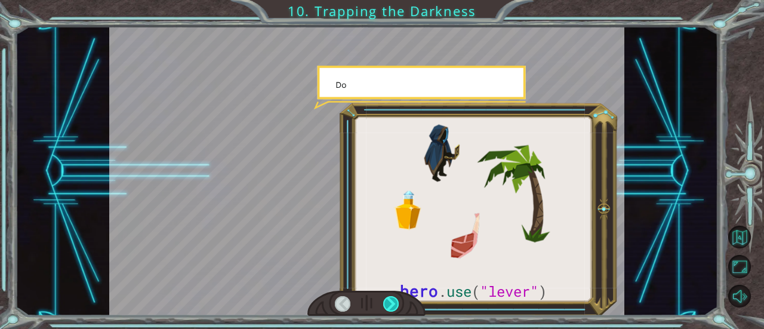
click at [388, 301] on div at bounding box center [391, 304] width 16 height 16
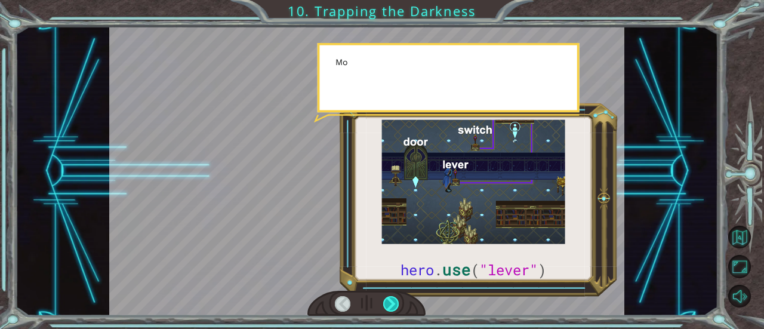
click at [388, 303] on div at bounding box center [391, 304] width 16 height 16
click at [388, 302] on div at bounding box center [391, 304] width 16 height 16
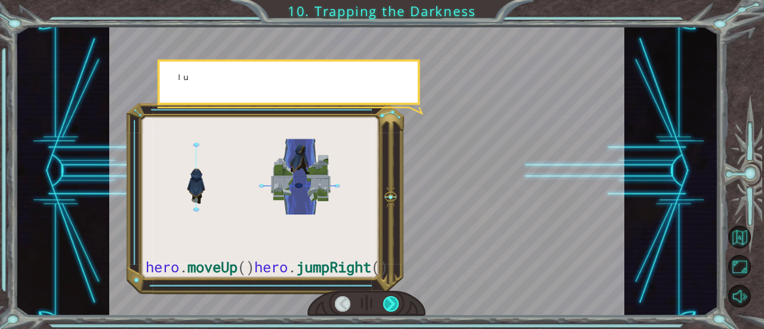
click at [388, 302] on div at bounding box center [391, 304] width 16 height 16
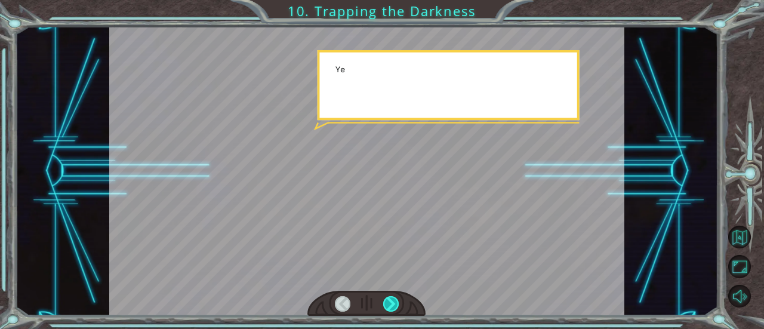
click at [388, 302] on div at bounding box center [391, 304] width 16 height 16
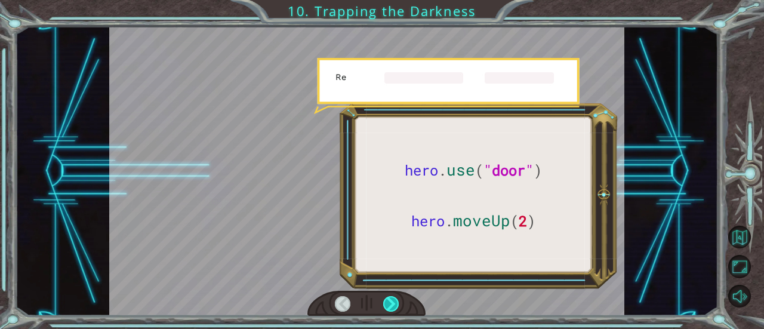
click at [388, 302] on div at bounding box center [391, 304] width 16 height 16
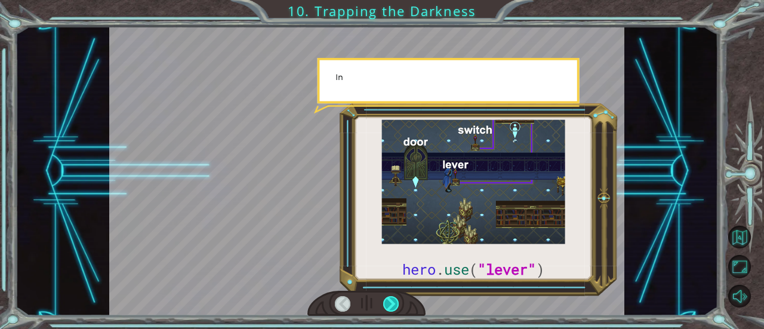
click at [388, 302] on div at bounding box center [391, 304] width 16 height 16
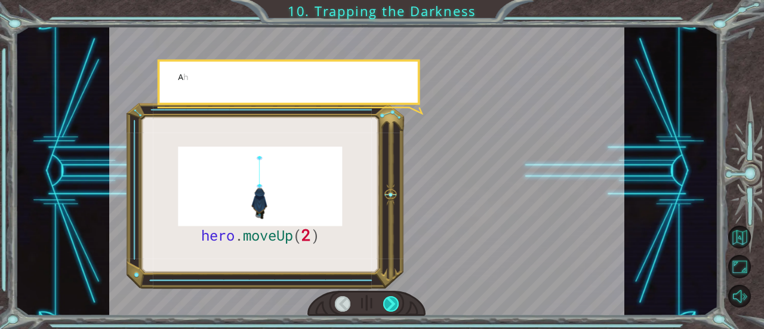
click at [388, 302] on div at bounding box center [391, 304] width 16 height 16
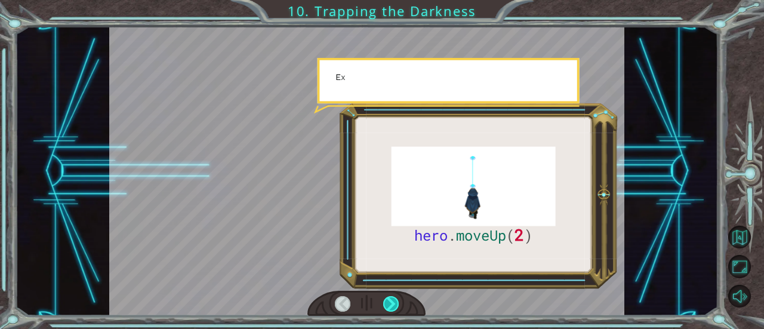
click at [388, 302] on div at bounding box center [391, 304] width 16 height 16
click at [391, 300] on div at bounding box center [391, 304] width 16 height 16
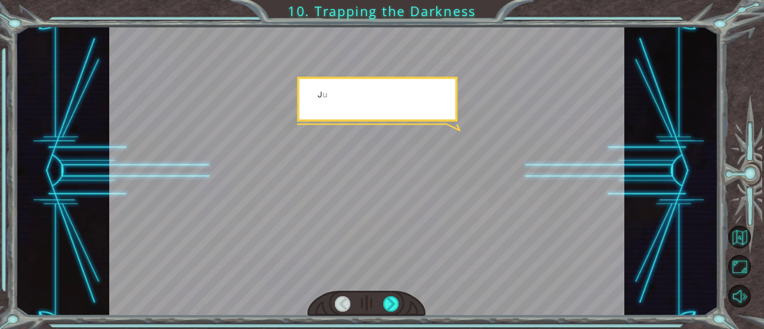
drag, startPoint x: 391, startPoint y: 300, endPoint x: 375, endPoint y: 116, distance: 184.5
click at [391, 296] on div at bounding box center [391, 304] width 16 height 16
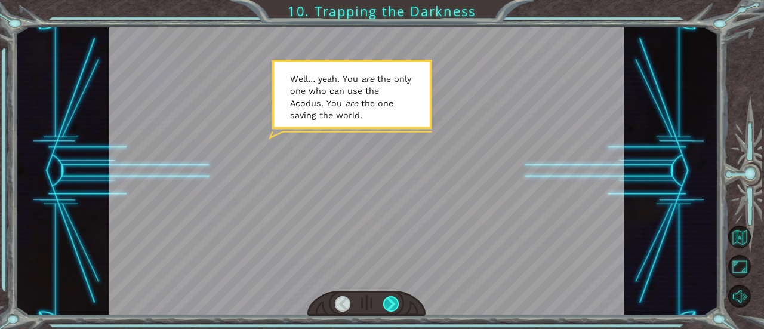
click at [388, 305] on div at bounding box center [391, 304] width 16 height 16
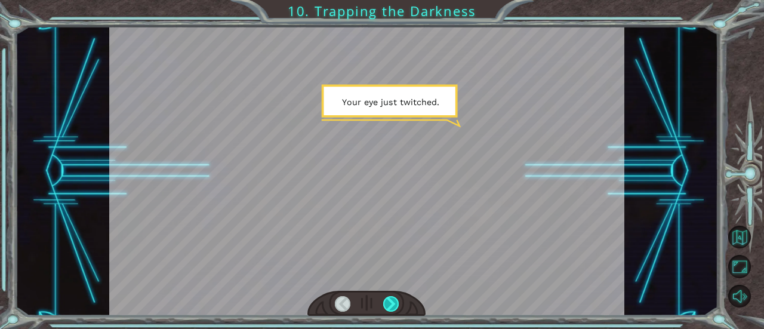
click at [388, 305] on div at bounding box center [391, 304] width 16 height 16
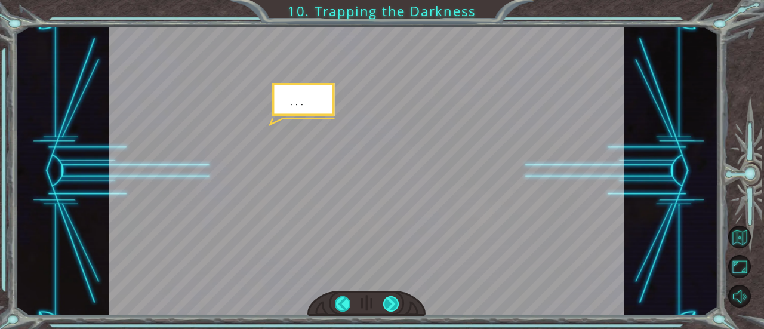
click at [388, 305] on div at bounding box center [391, 304] width 16 height 16
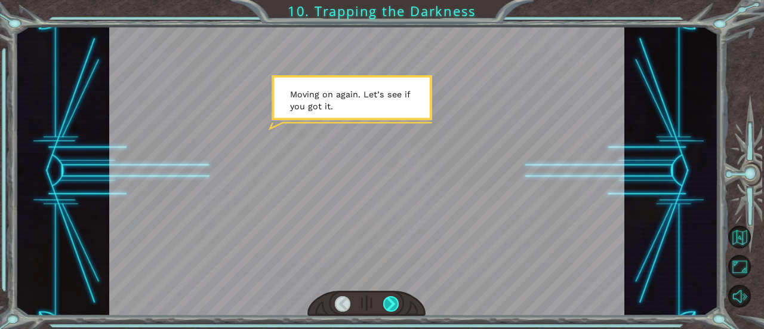
click at [388, 305] on div at bounding box center [391, 304] width 16 height 16
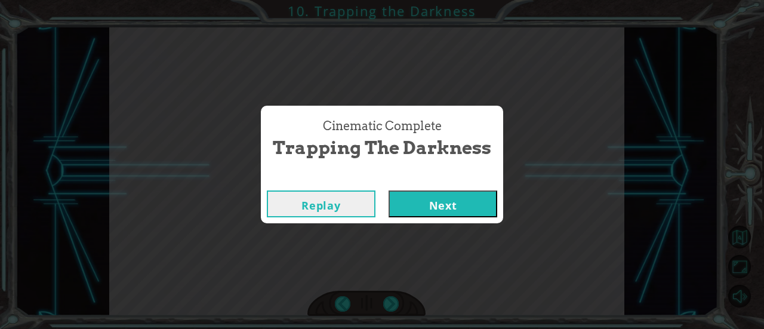
click at [416, 209] on button "Next" at bounding box center [442, 203] width 109 height 27
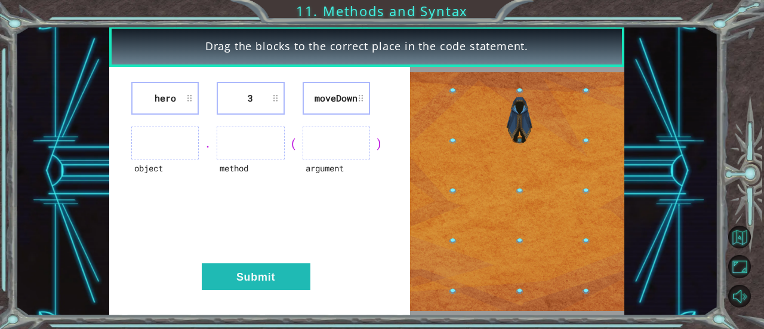
click at [185, 145] on ul at bounding box center [164, 142] width 67 height 33
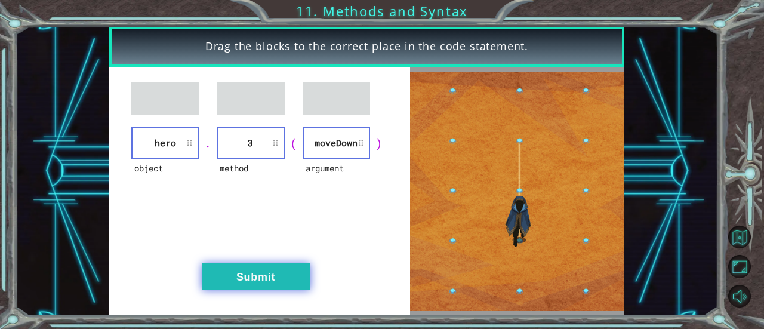
click at [260, 286] on button "Submit" at bounding box center [256, 276] width 109 height 27
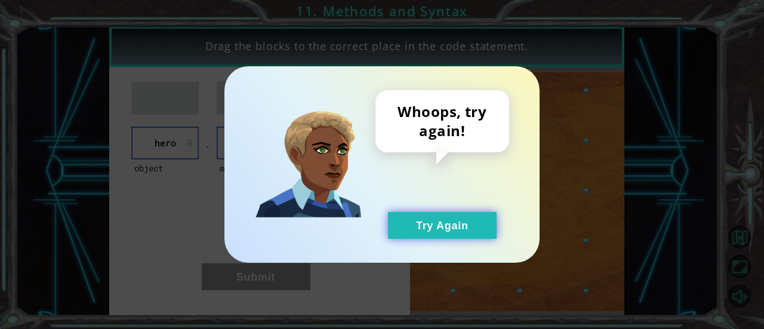
click at [408, 234] on button "Try Again" at bounding box center [442, 225] width 109 height 27
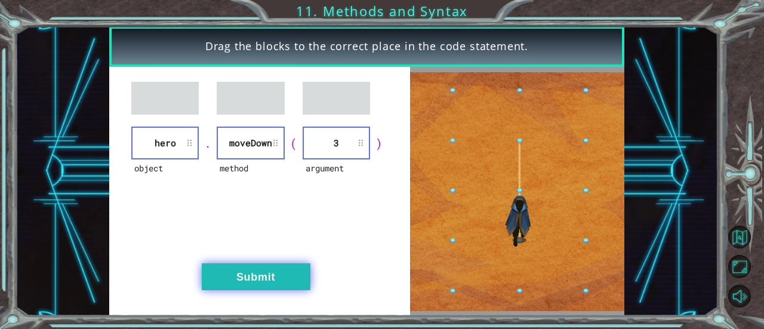
click at [235, 269] on button "Submit" at bounding box center [256, 276] width 109 height 27
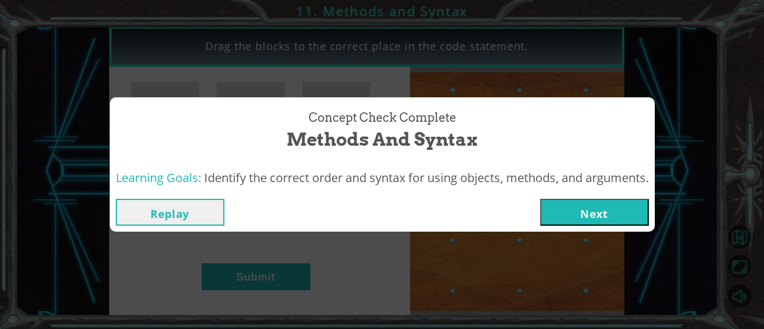
drag, startPoint x: 560, startPoint y: 181, endPoint x: 581, endPoint y: 208, distance: 33.9
click at [561, 184] on span "Identify the correct order and syntax for using objects, methods, and arguments." at bounding box center [426, 177] width 444 height 16
click at [582, 208] on button "Next" at bounding box center [594, 212] width 109 height 27
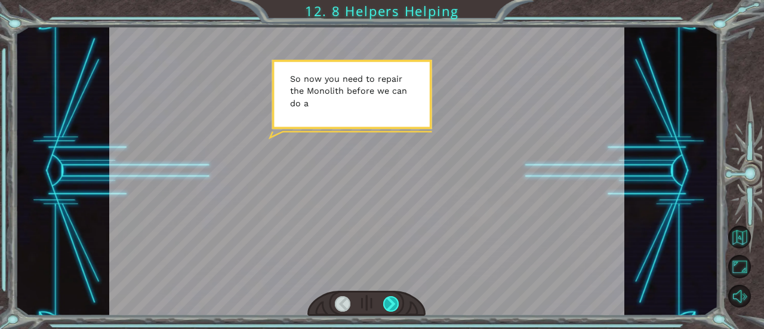
click at [396, 303] on div at bounding box center [391, 304] width 16 height 16
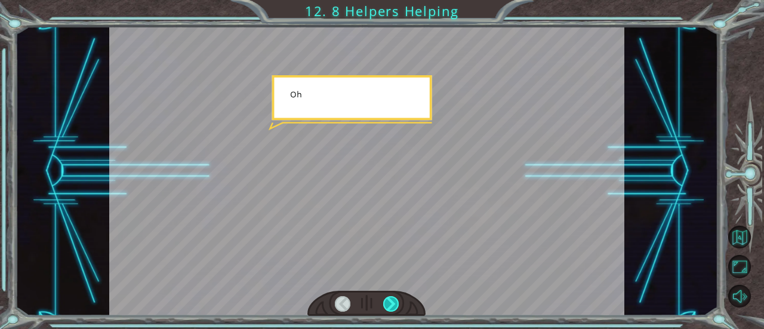
click at [396, 303] on div at bounding box center [391, 304] width 16 height 16
click at [396, 304] on div at bounding box center [391, 304] width 16 height 16
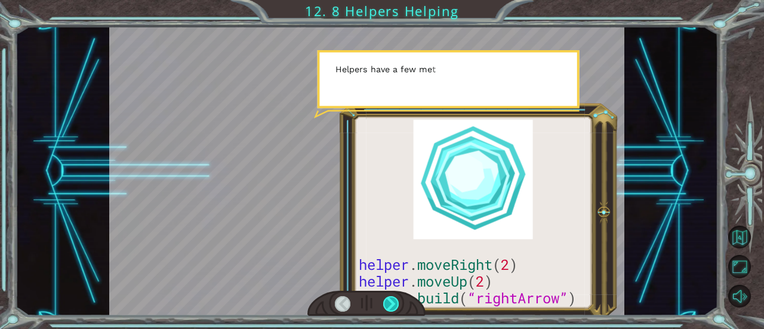
click at [396, 304] on div at bounding box center [391, 304] width 16 height 16
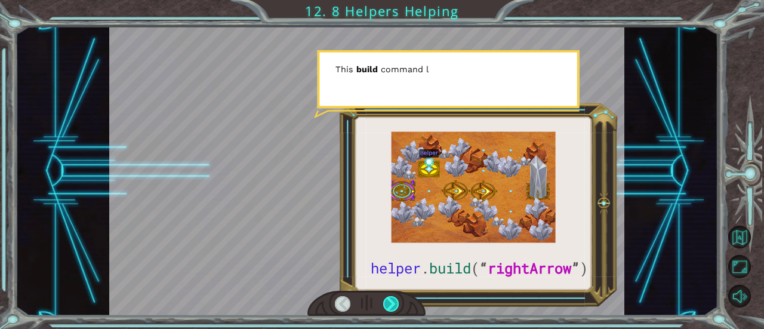
click at [396, 304] on div at bounding box center [391, 304] width 16 height 16
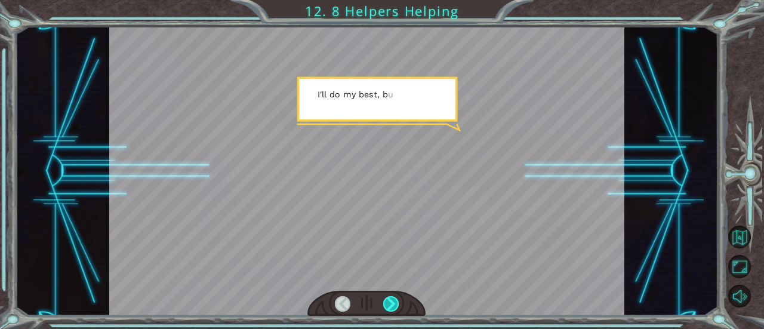
click at [396, 304] on div at bounding box center [391, 304] width 16 height 16
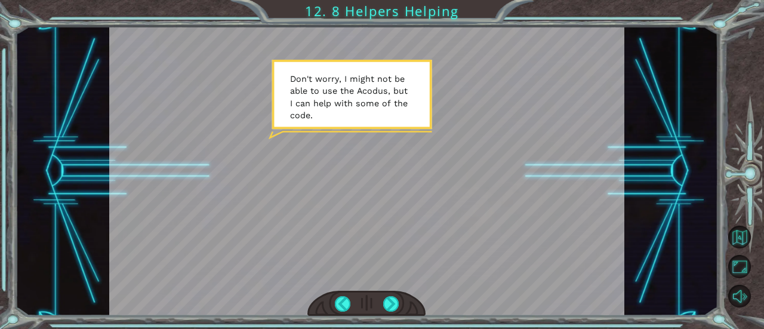
drag, startPoint x: 403, startPoint y: 294, endPoint x: 313, endPoint y: 235, distance: 107.2
click at [295, 236] on div at bounding box center [366, 170] width 515 height 289
click at [389, 300] on div at bounding box center [391, 304] width 16 height 16
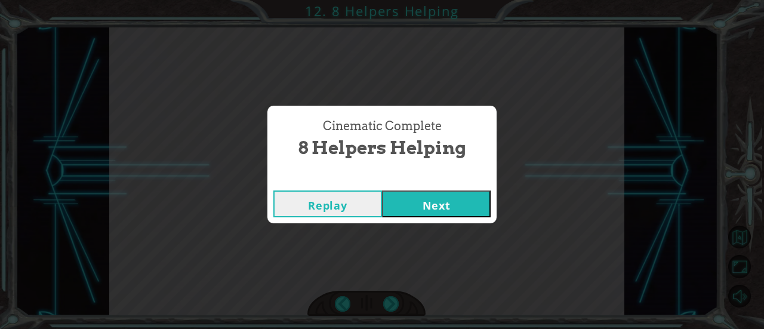
click at [451, 211] on button "Next" at bounding box center [436, 203] width 109 height 27
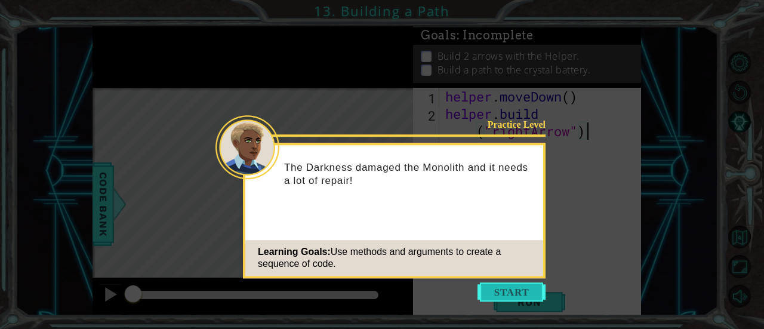
click at [502, 292] on button "Start" at bounding box center [511, 291] width 68 height 19
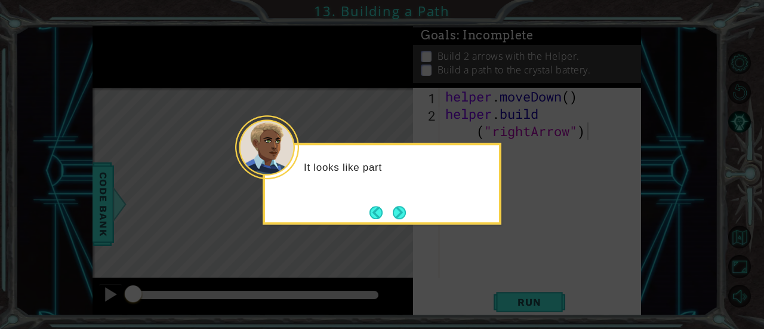
click at [413, 207] on div "It looks like part" at bounding box center [381, 184] width 239 height 82
click at [404, 207] on button "Next" at bounding box center [399, 212] width 14 height 14
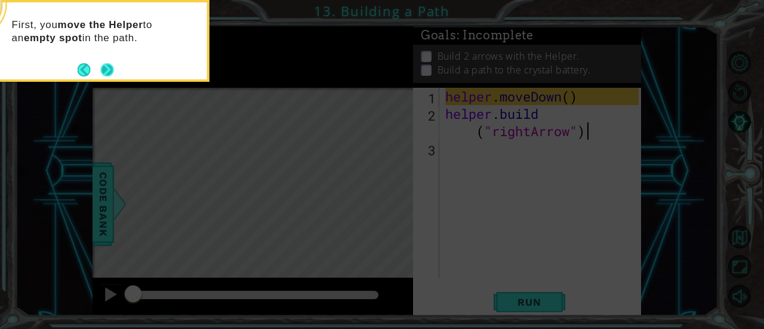
click at [110, 67] on button "Next" at bounding box center [107, 69] width 21 height 21
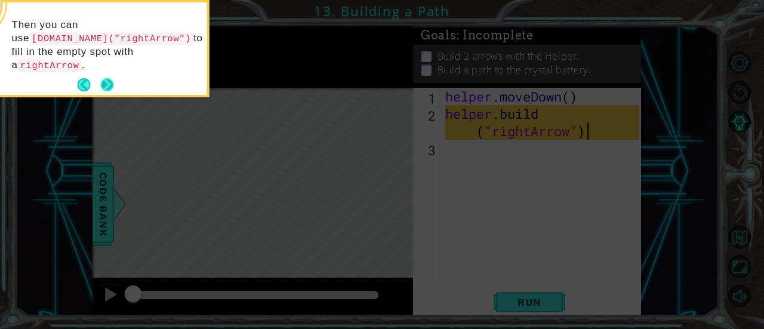
click at [110, 78] on button "Next" at bounding box center [106, 84] width 13 height 13
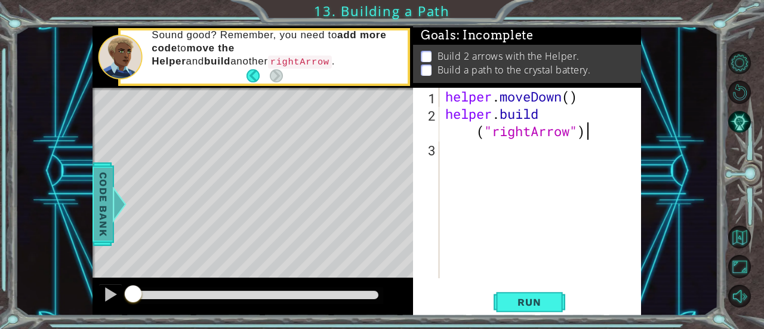
click at [102, 187] on span "Code Bank" at bounding box center [103, 204] width 19 height 73
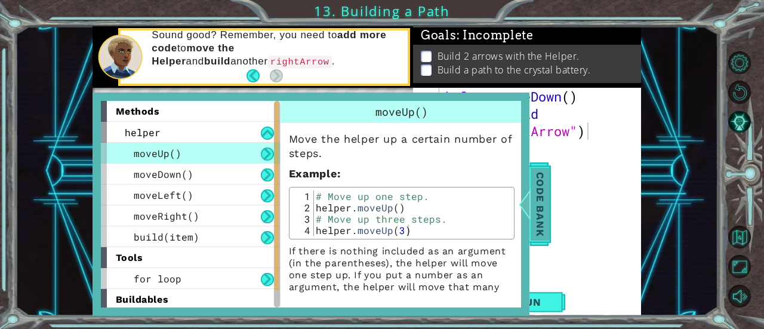
click at [540, 190] on span "Code Bank" at bounding box center [539, 204] width 19 height 73
